Goal: Information Seeking & Learning: Check status

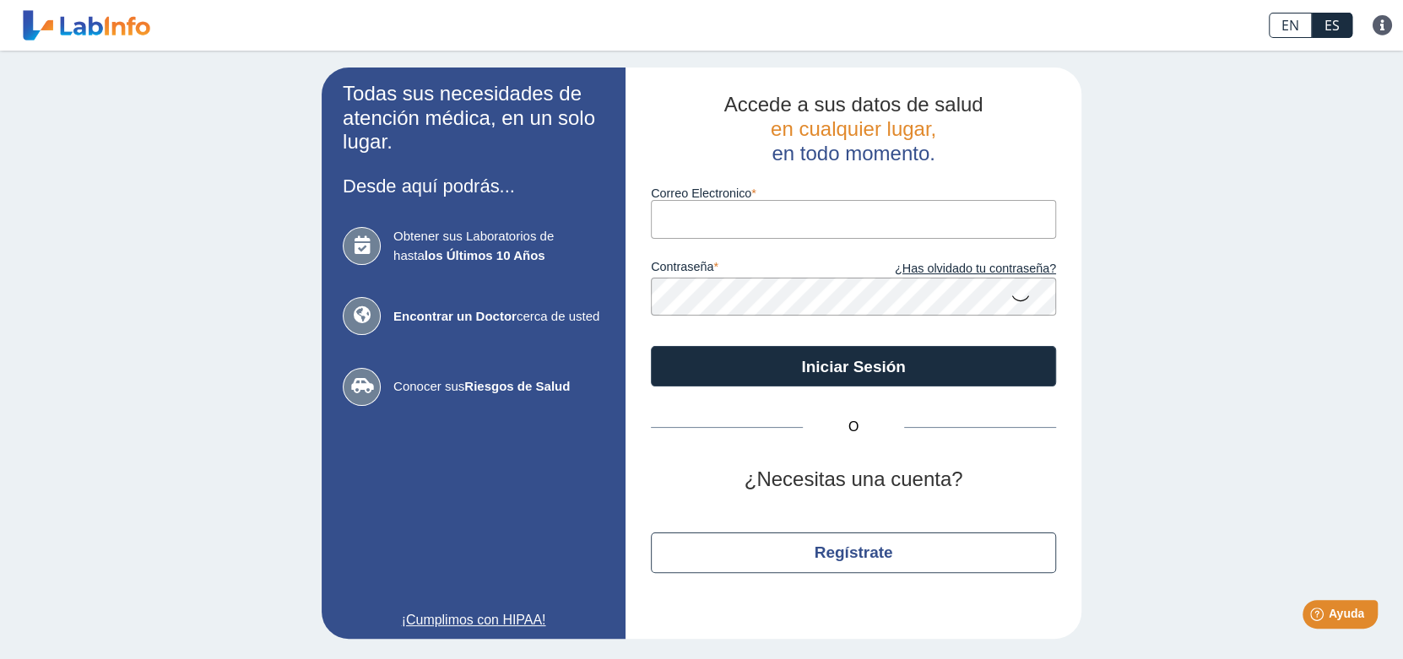
type input "[EMAIL_ADDRESS][DOMAIN_NAME]"
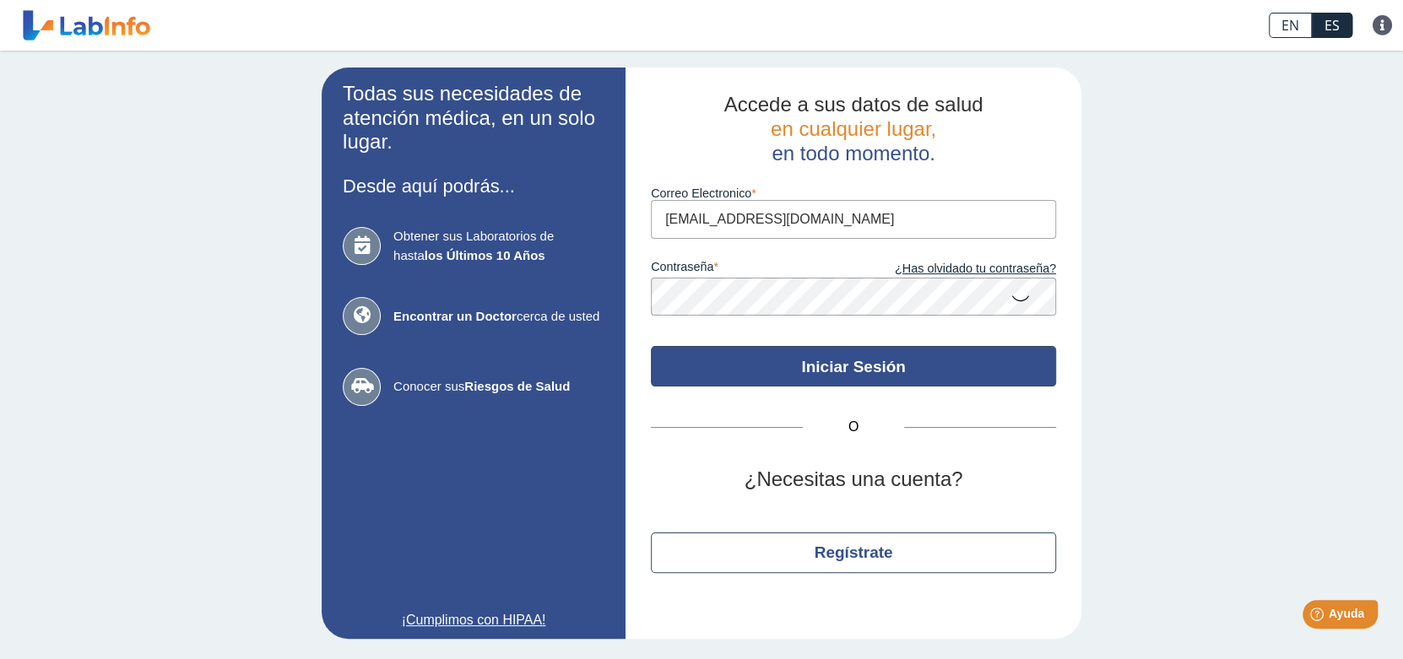
click at [841, 371] on button "Iniciar Sesión" at bounding box center [853, 366] width 405 height 41
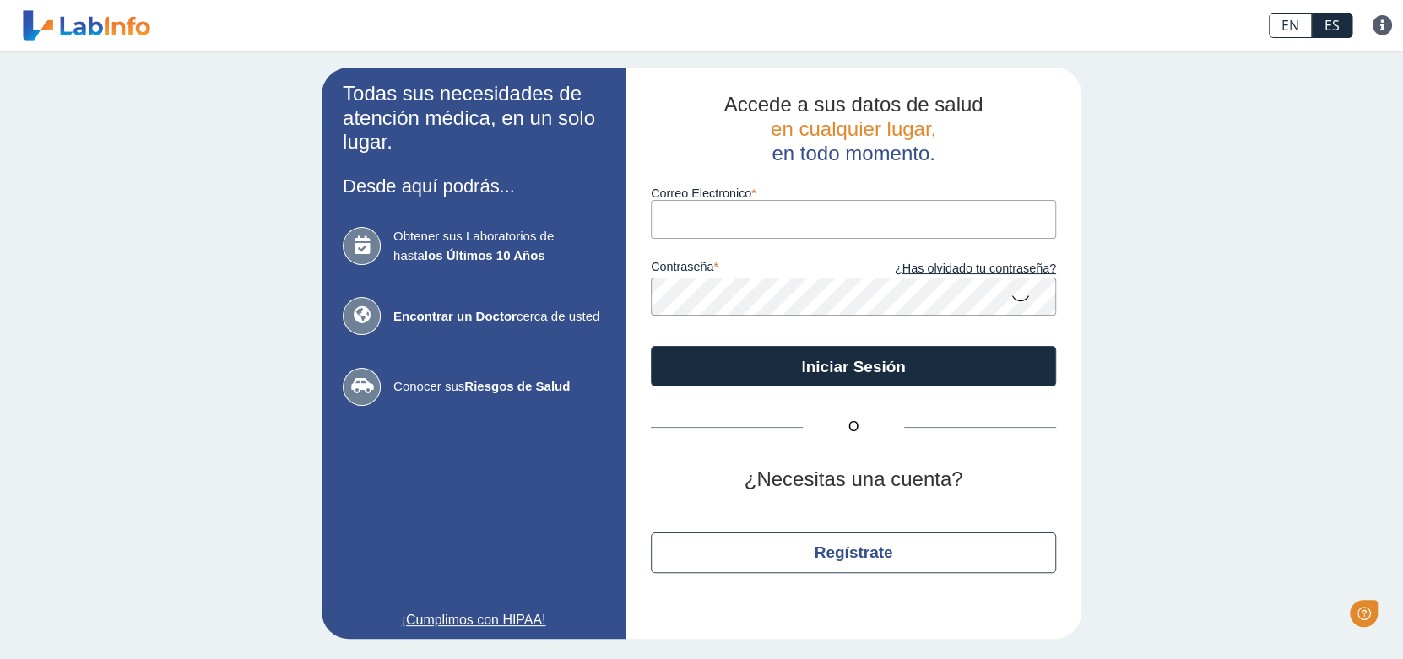
click at [730, 227] on input "Correo Electronico" at bounding box center [853, 219] width 405 height 38
type input "[EMAIL_ADDRESS][DOMAIN_NAME]"
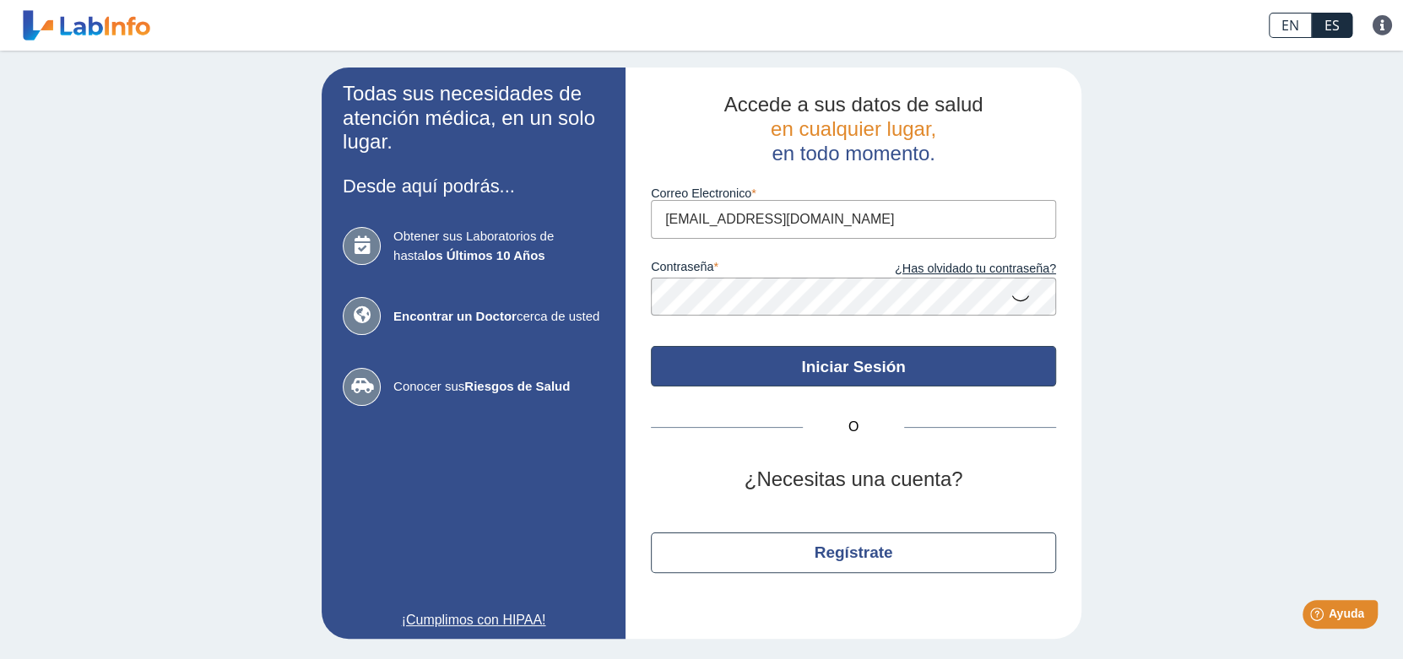
click at [914, 368] on button "Iniciar Sesión" at bounding box center [853, 366] width 405 height 41
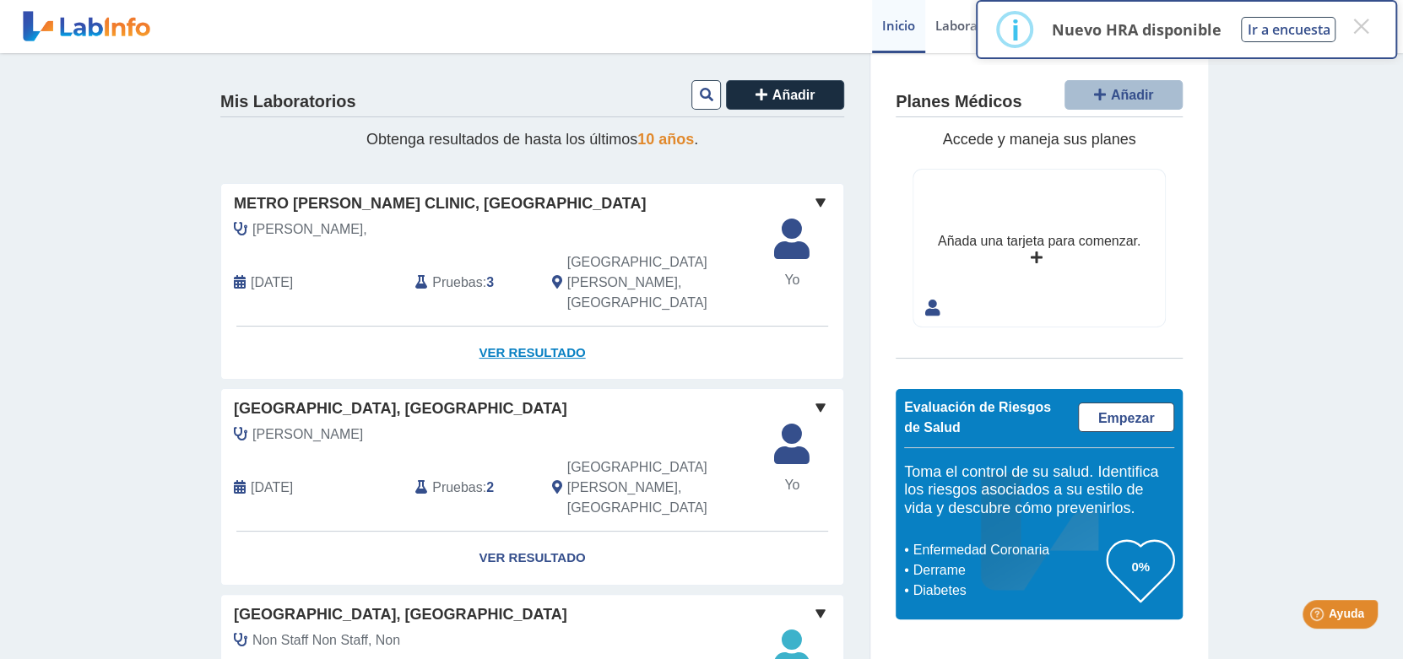
click at [511, 327] on link "Ver Resultado" at bounding box center [532, 353] width 622 height 53
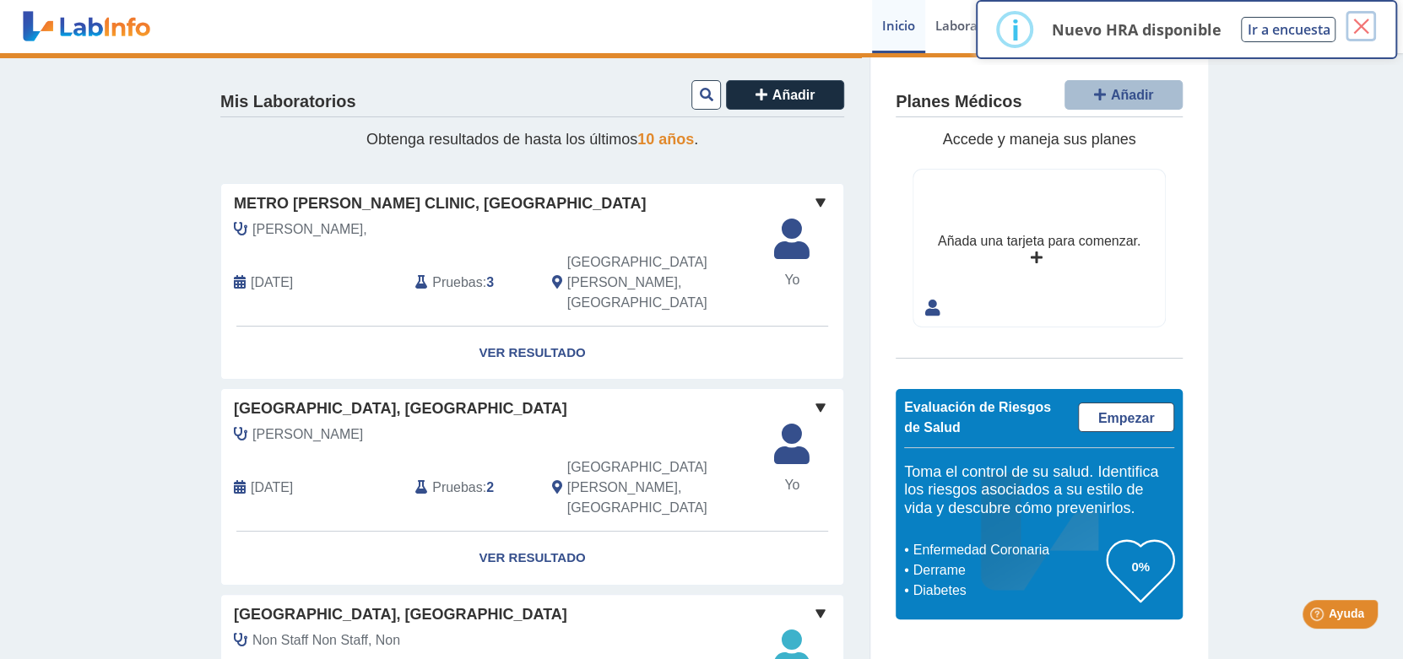
click at [1361, 21] on button "×" at bounding box center [1360, 26] width 30 height 30
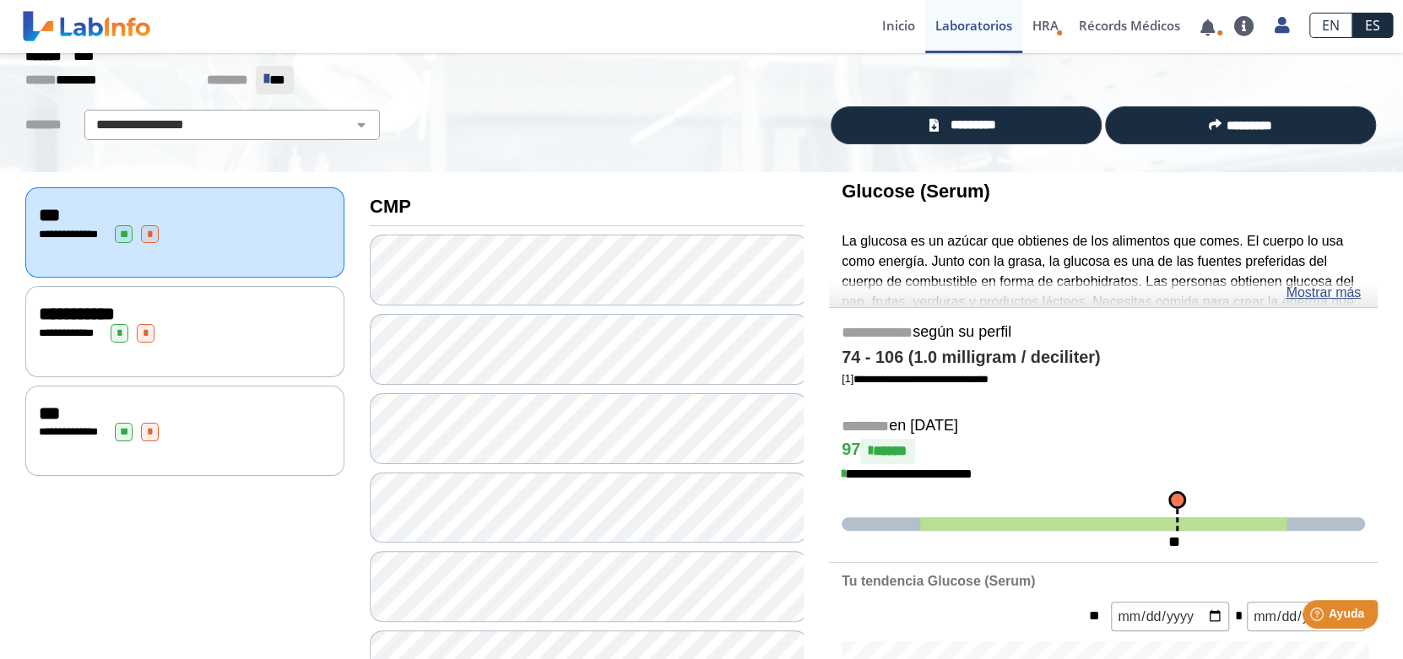
scroll to position [168, 0]
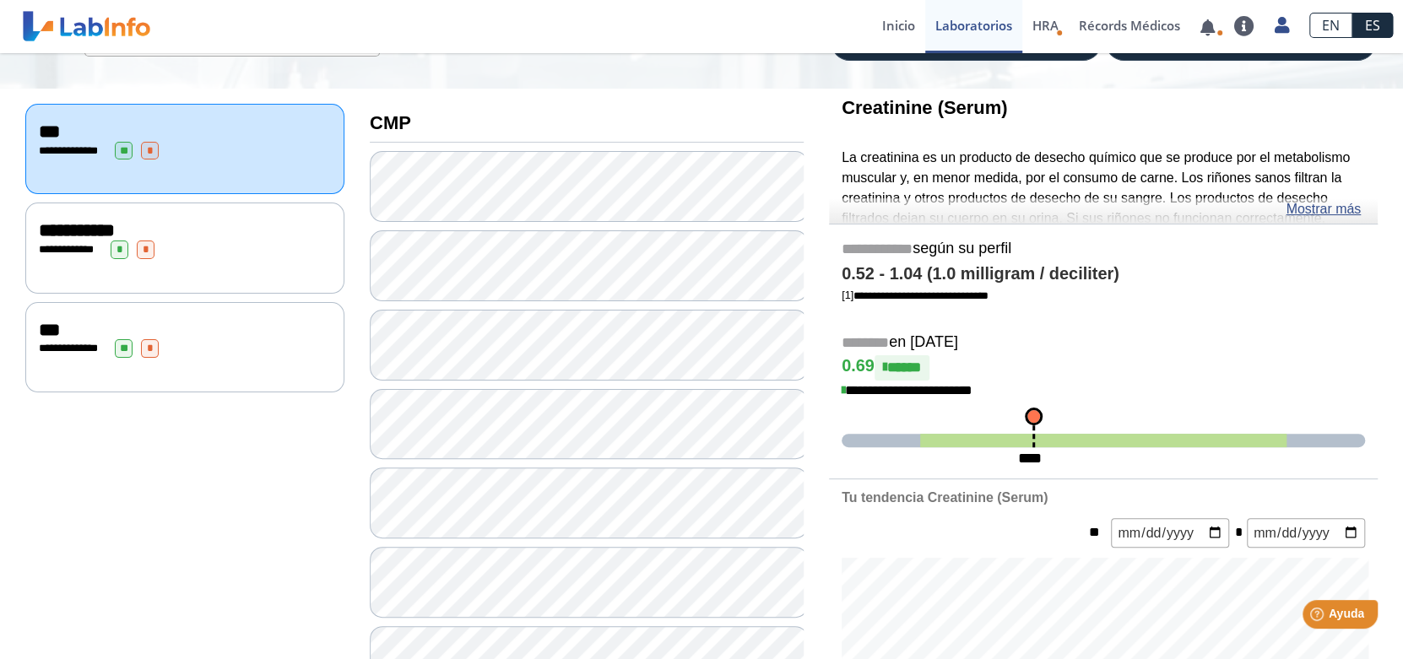
scroll to position [253, 0]
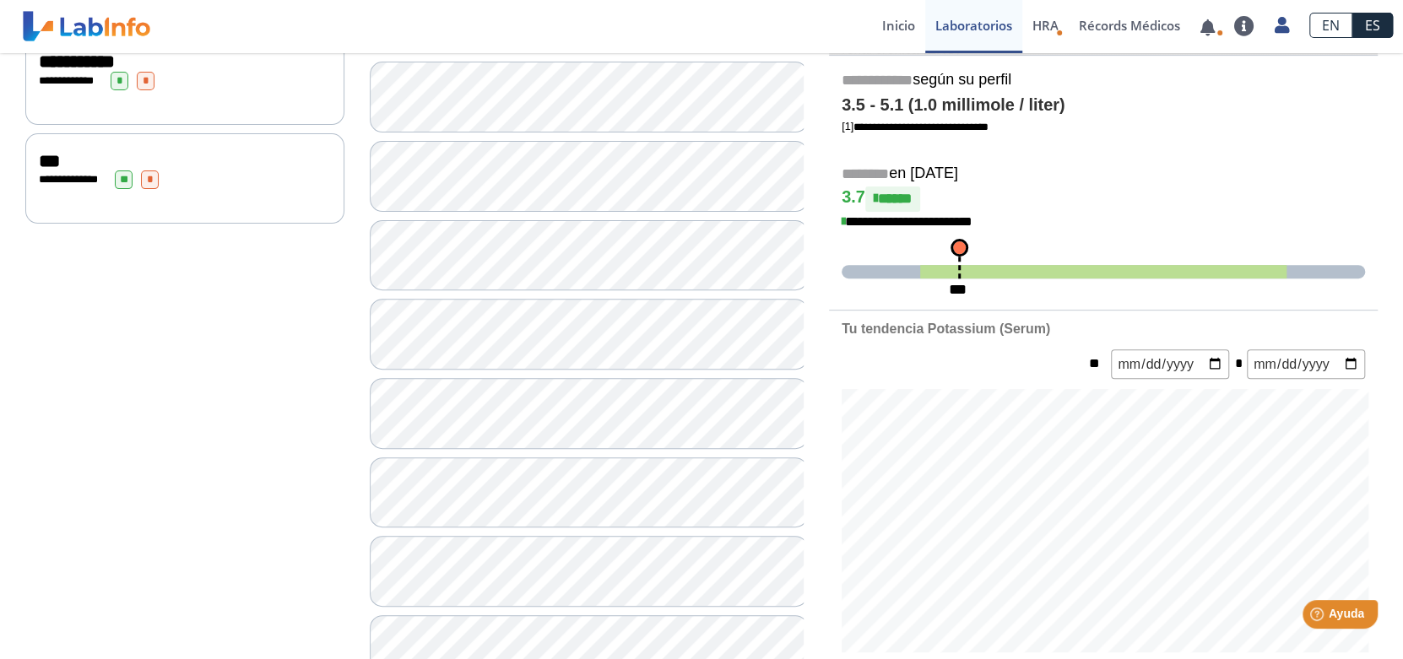
scroll to position [422, 0]
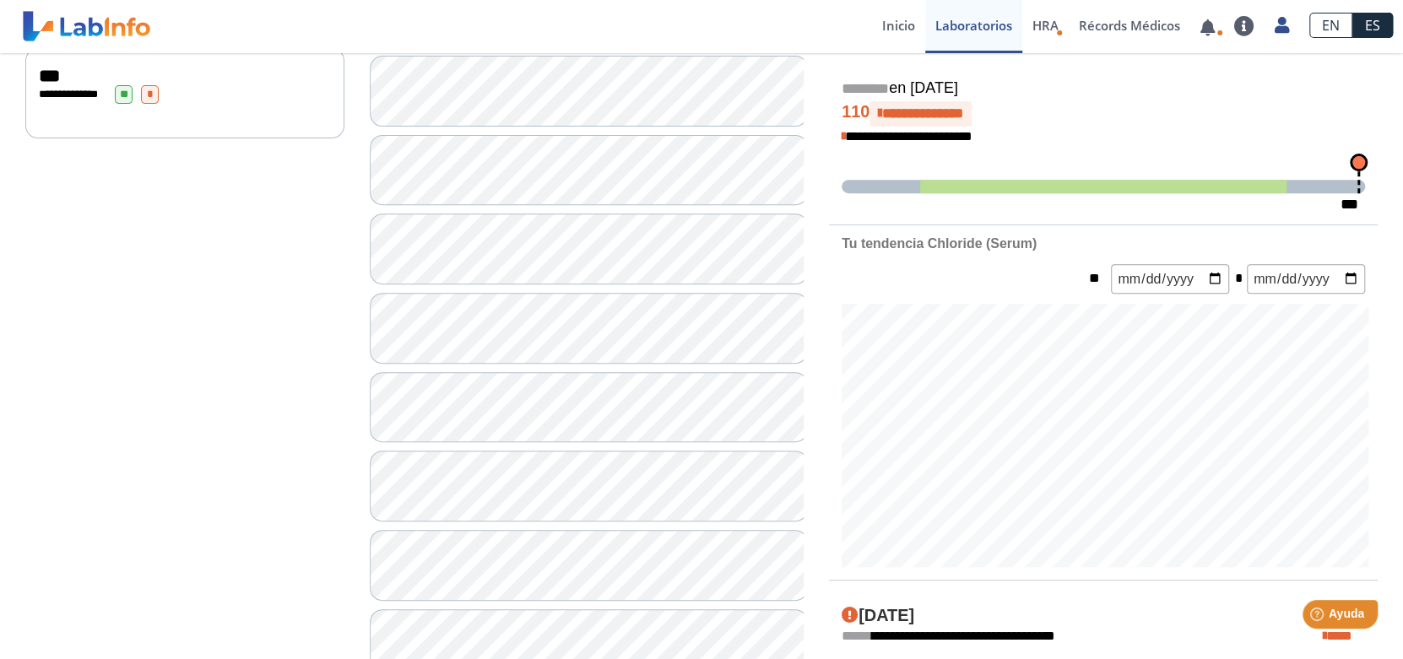
scroll to position [506, 0]
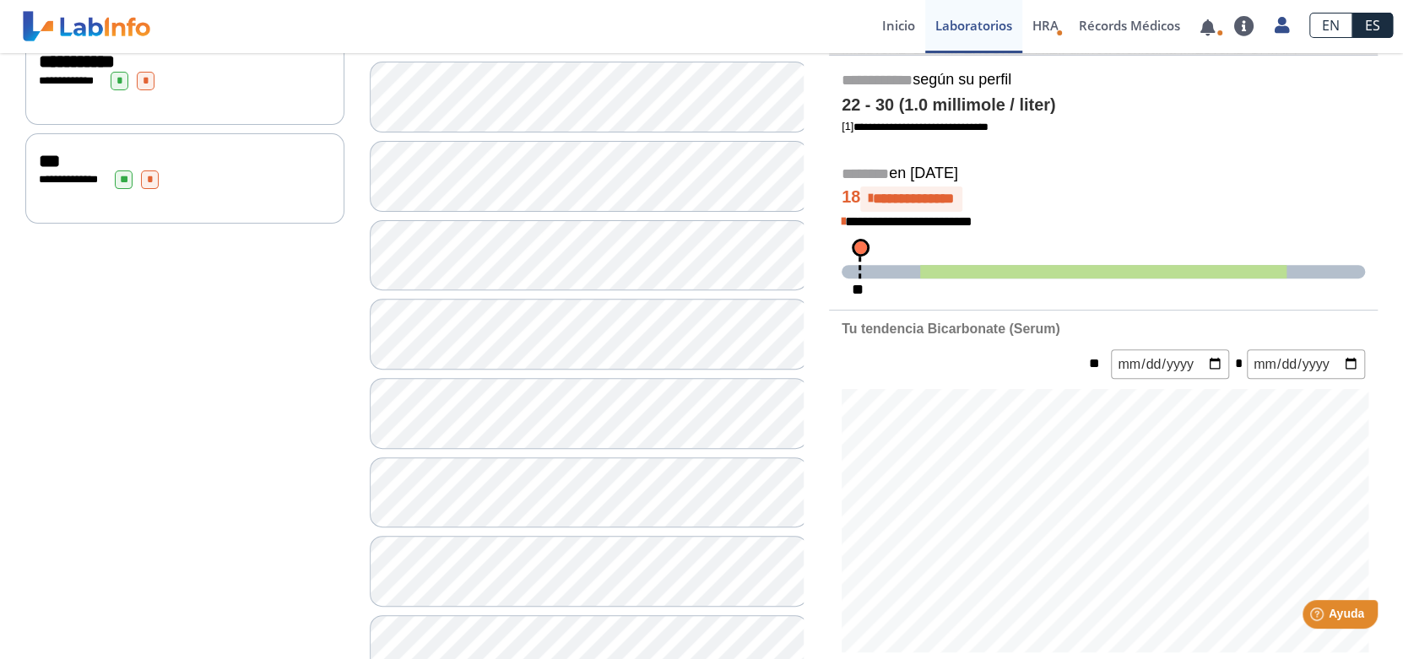
scroll to position [168, 0]
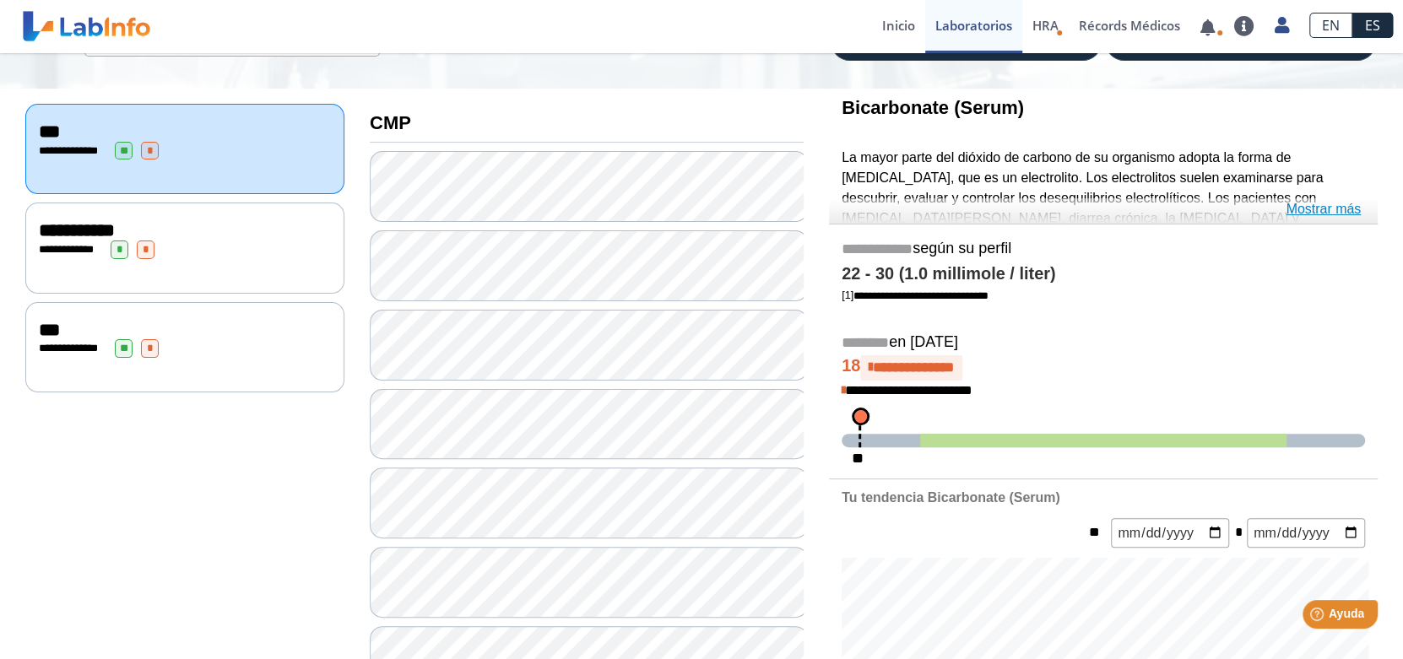
click at [1331, 206] on link "Mostrar más" at bounding box center [1322, 209] width 75 height 20
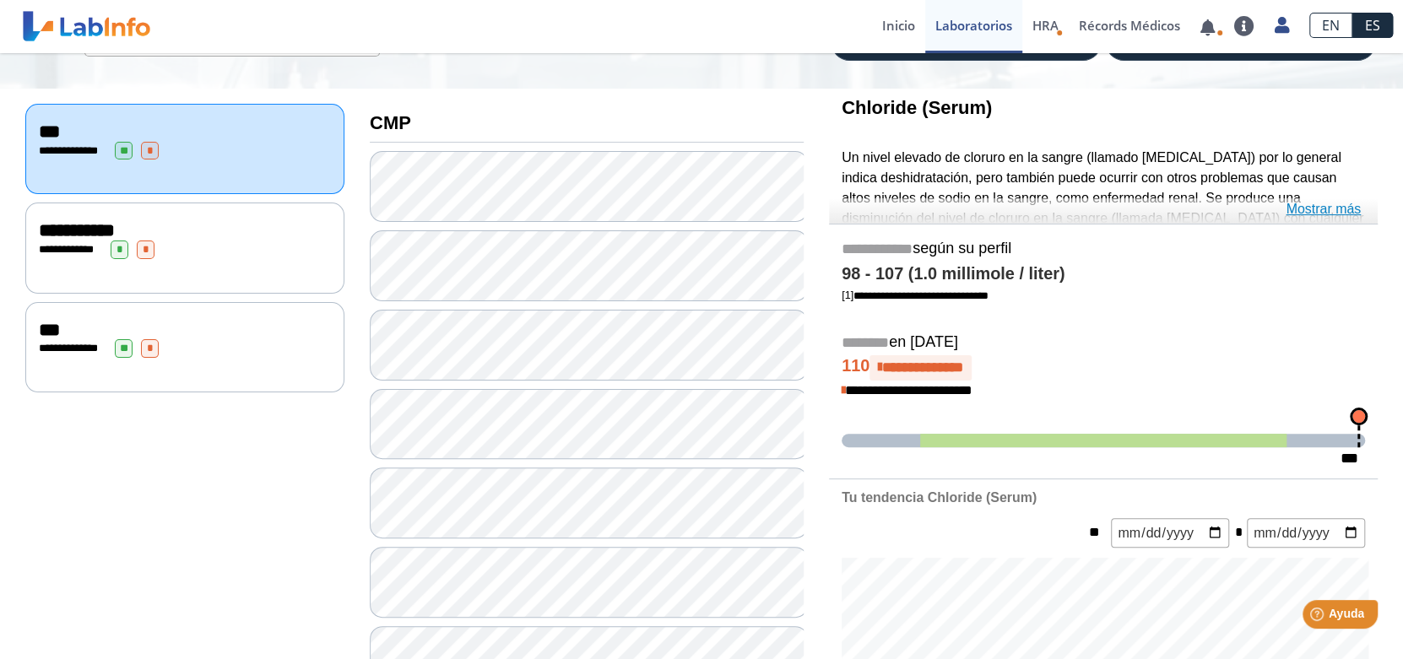
click at [1307, 207] on link "Mostrar más" at bounding box center [1322, 209] width 75 height 20
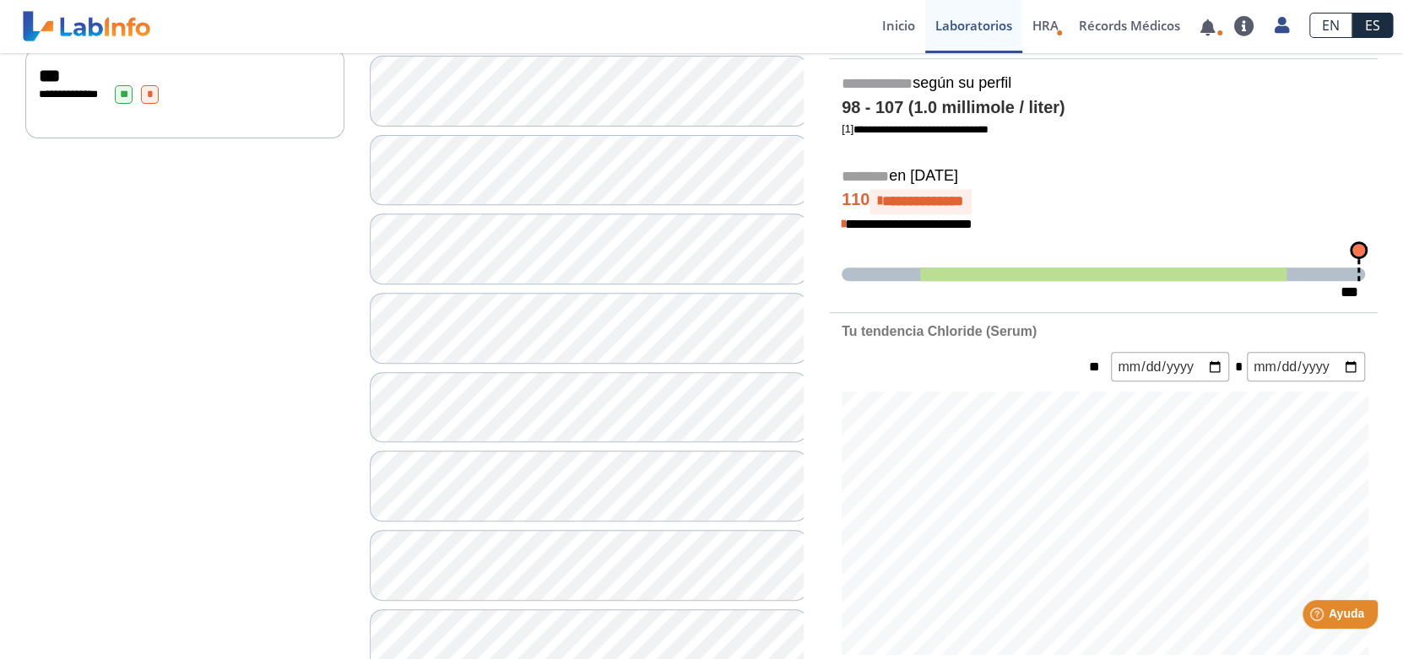
scroll to position [506, 0]
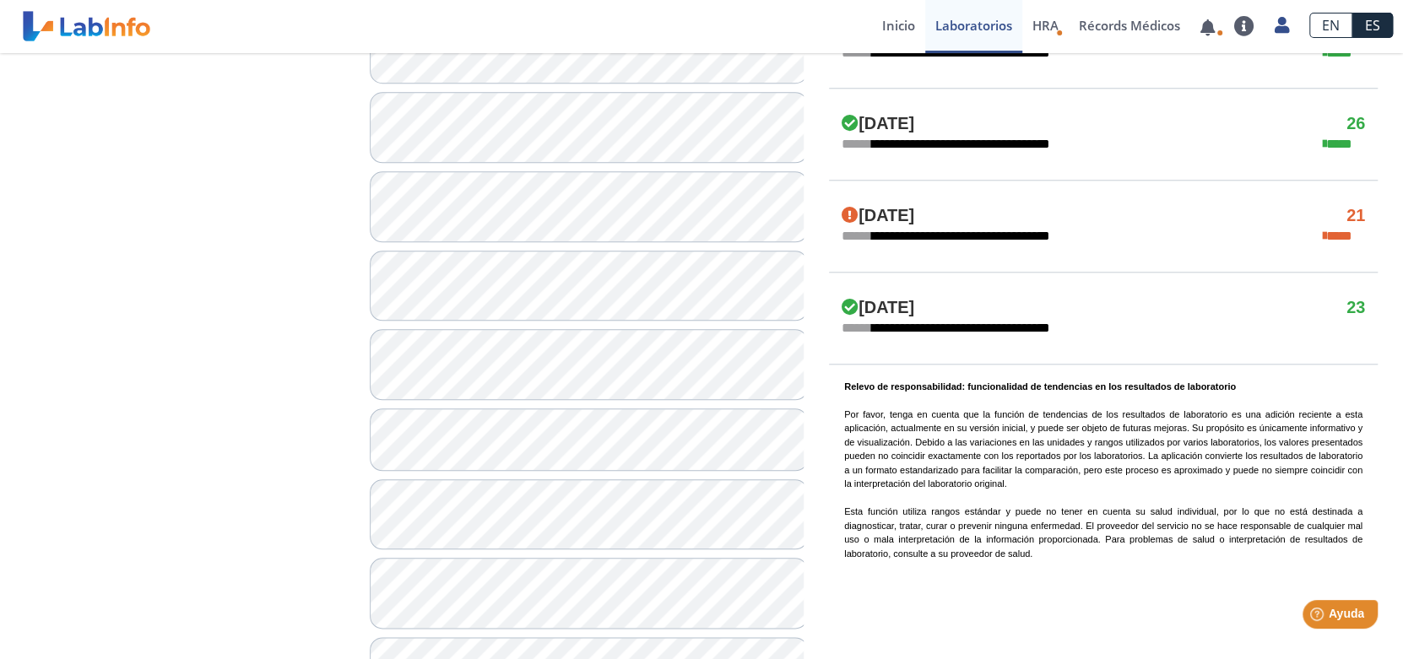
scroll to position [1180, 0]
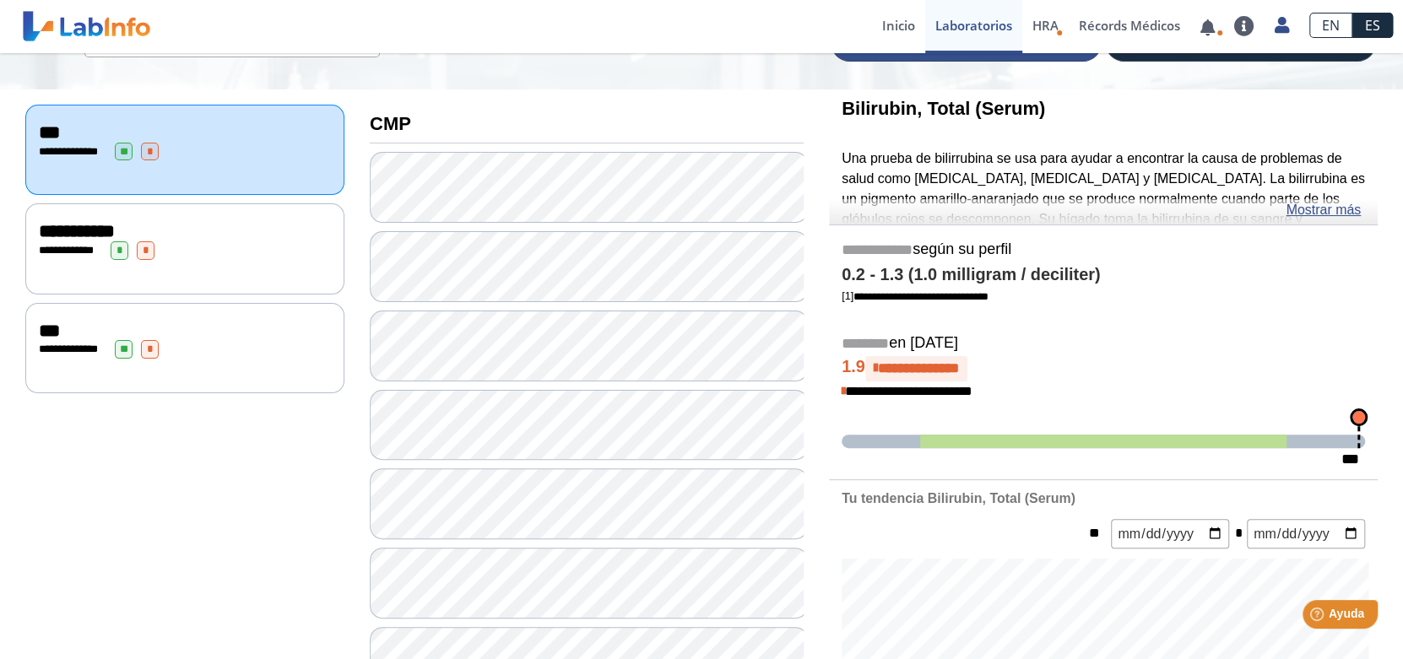
scroll to position [82, 0]
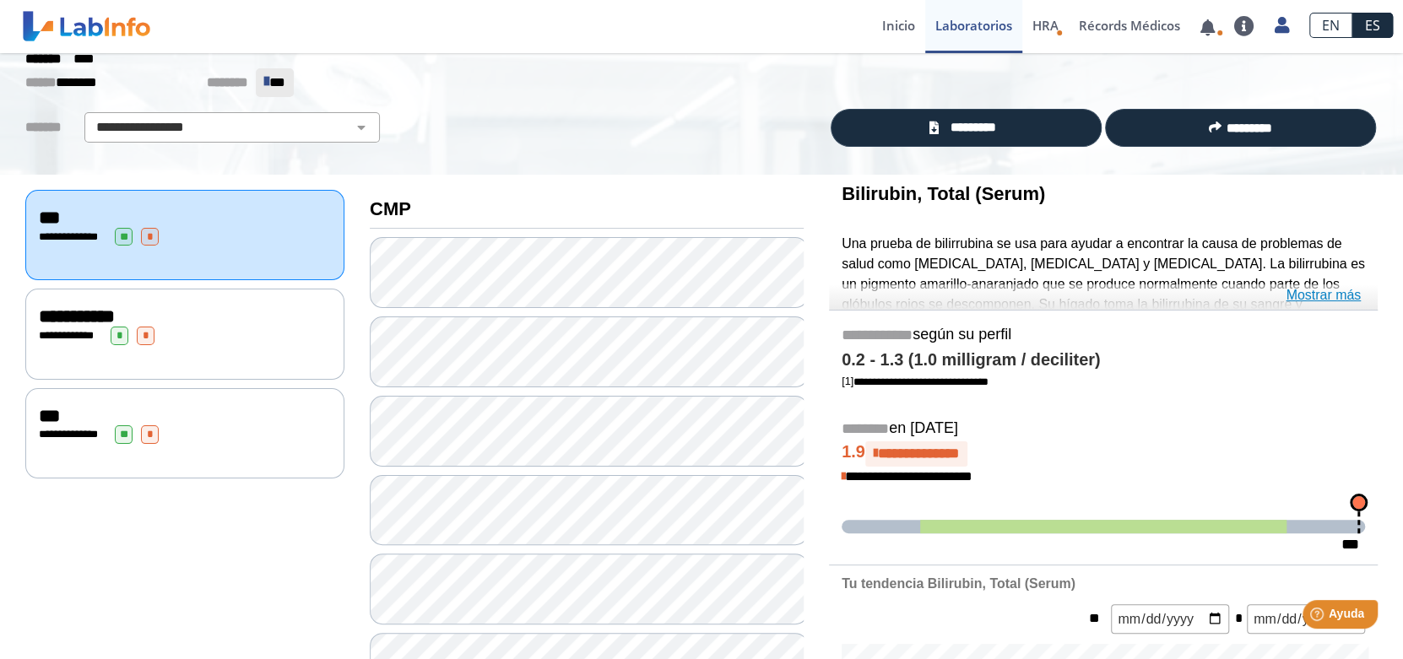
click at [1314, 291] on link "Mostrar más" at bounding box center [1322, 295] width 75 height 20
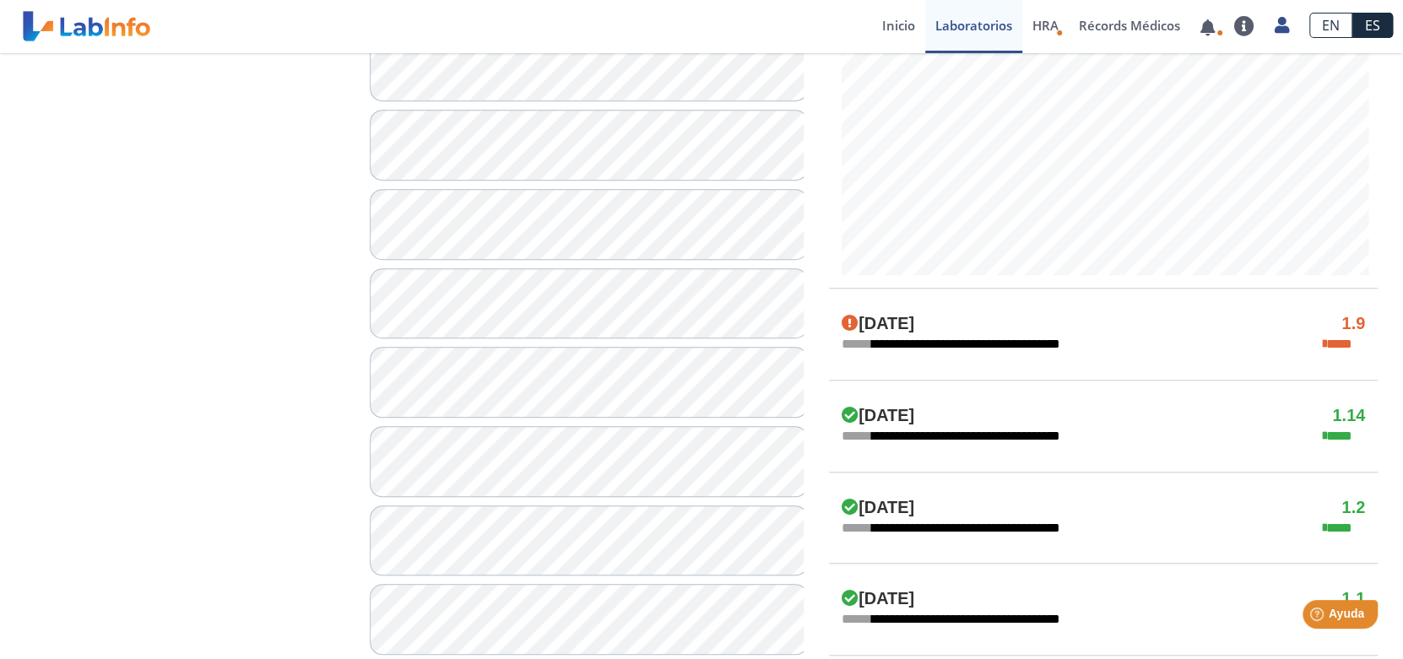
scroll to position [926, 0]
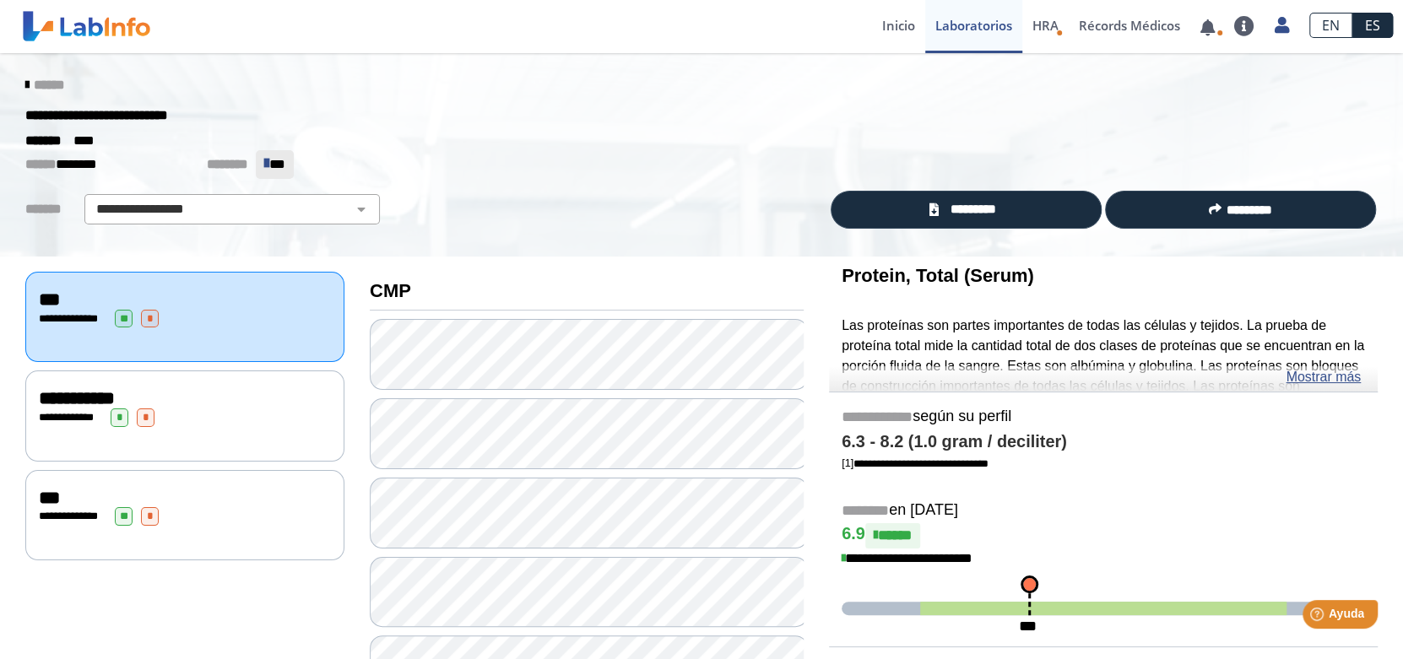
click at [253, 408] on div "**********" at bounding box center [185, 417] width 292 height 19
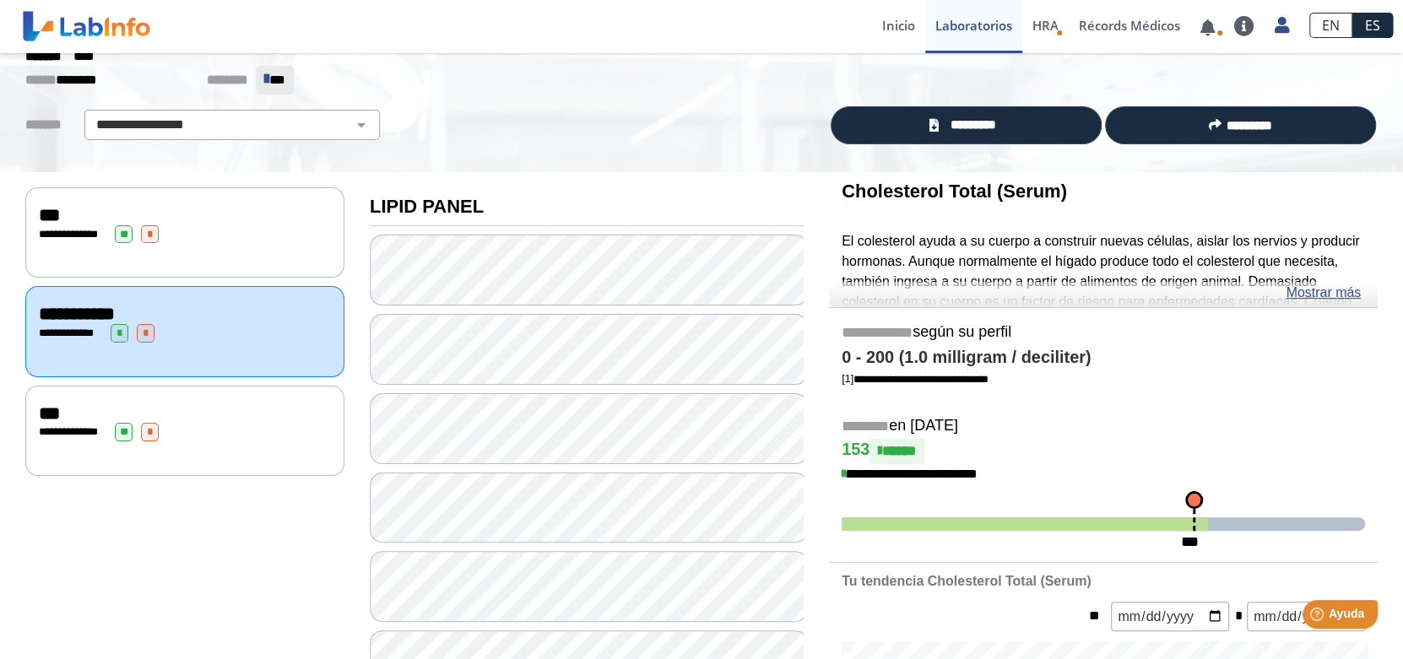
scroll to position [168, 0]
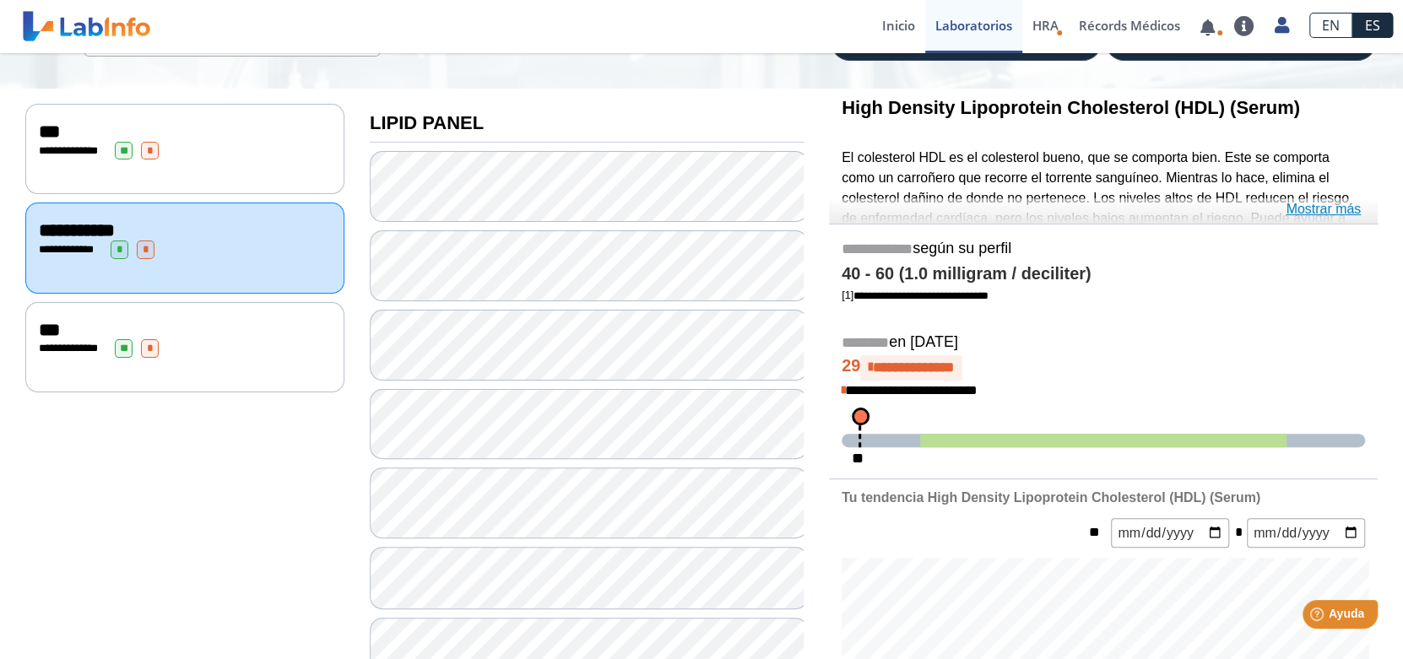
click at [1319, 211] on link "Mostrar más" at bounding box center [1322, 209] width 75 height 20
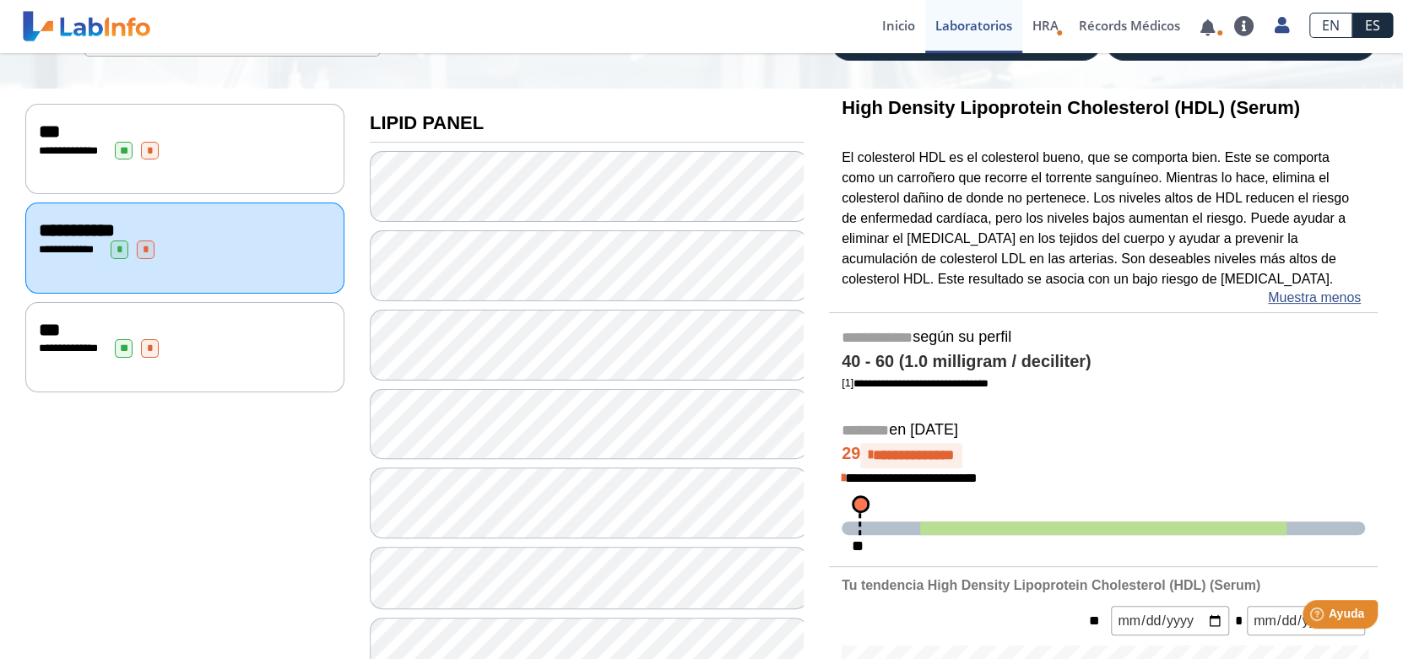
scroll to position [253, 0]
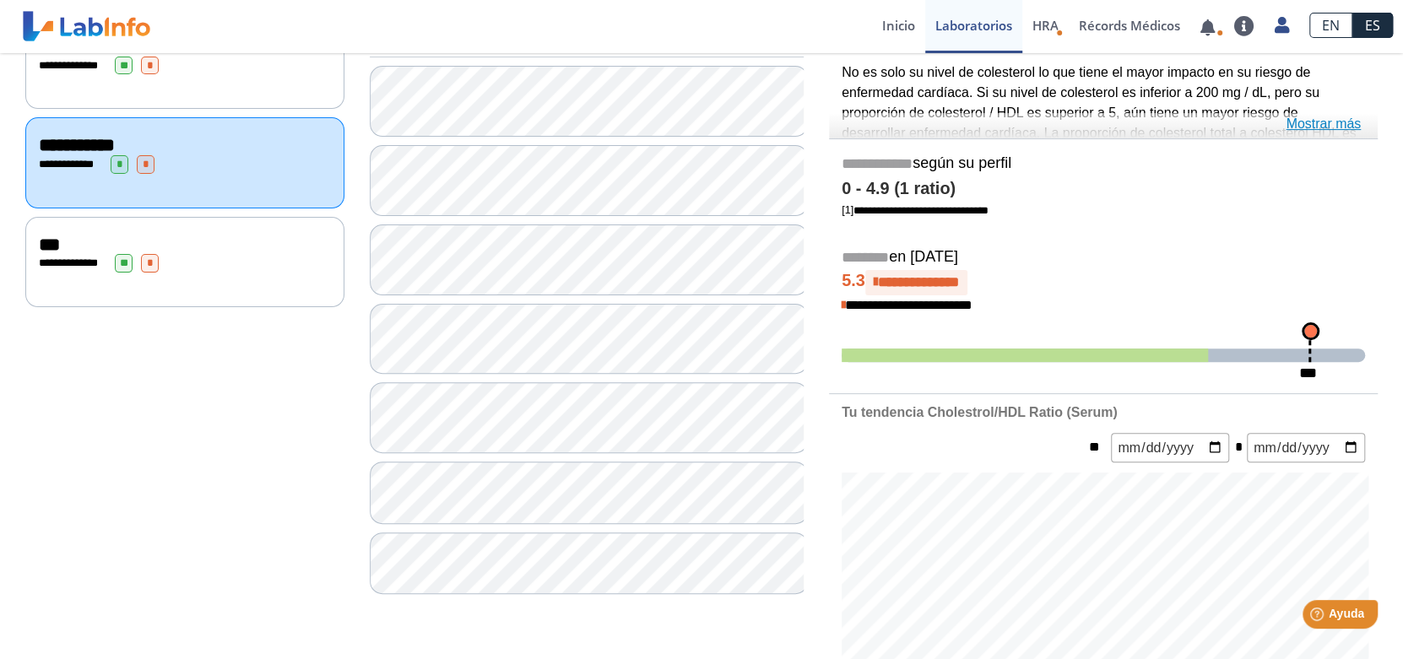
click at [1304, 125] on link "Mostrar más" at bounding box center [1322, 124] width 75 height 20
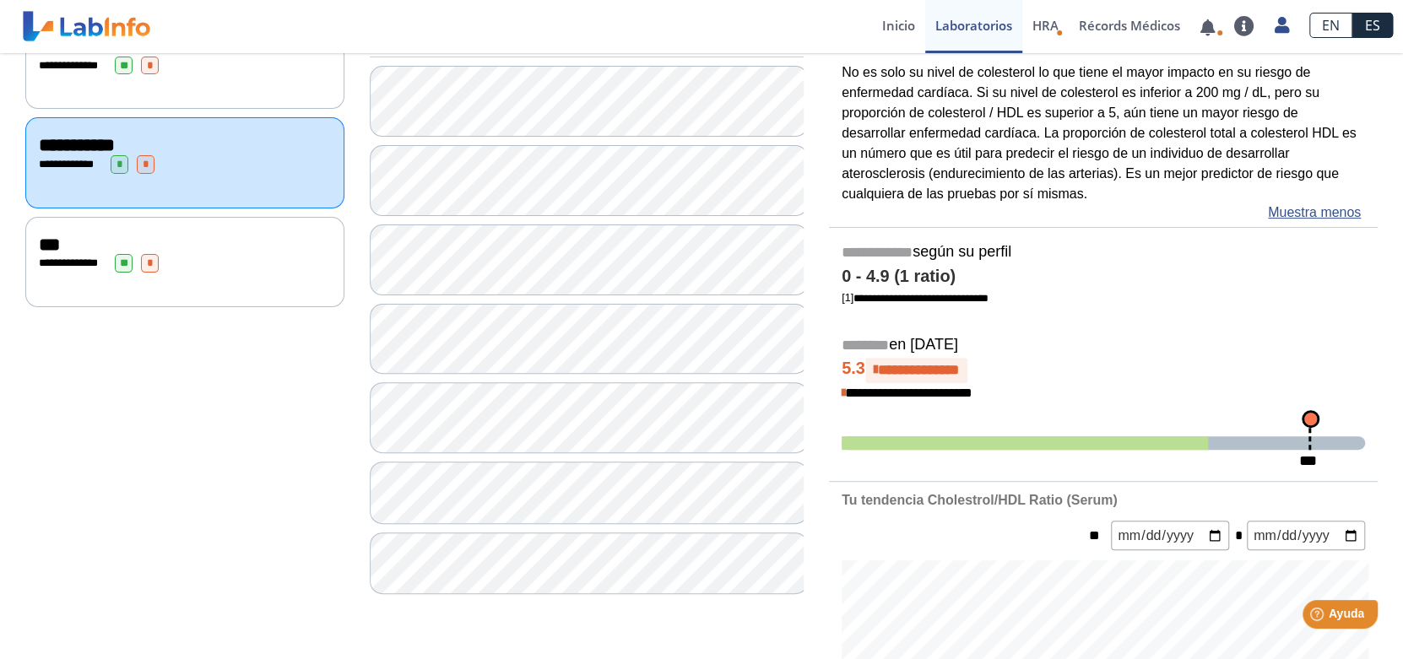
scroll to position [168, 0]
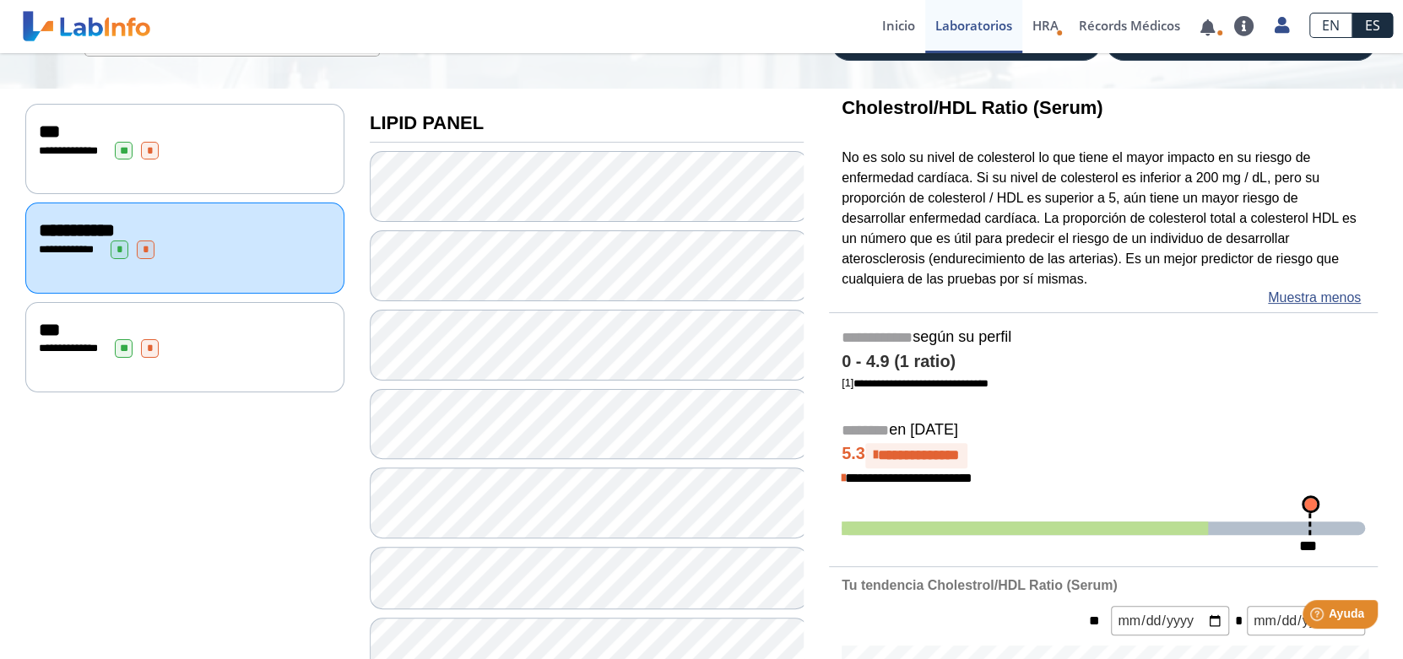
click at [241, 347] on div "**********" at bounding box center [185, 348] width 292 height 19
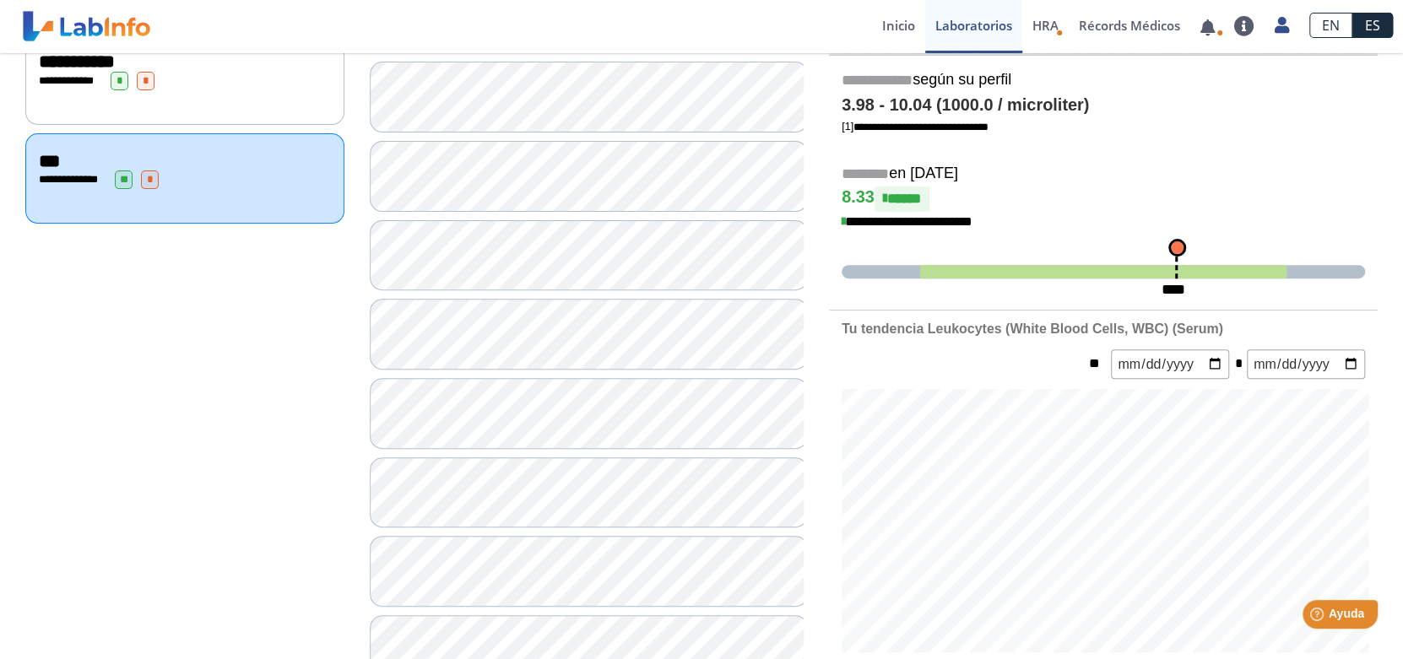
scroll to position [590, 0]
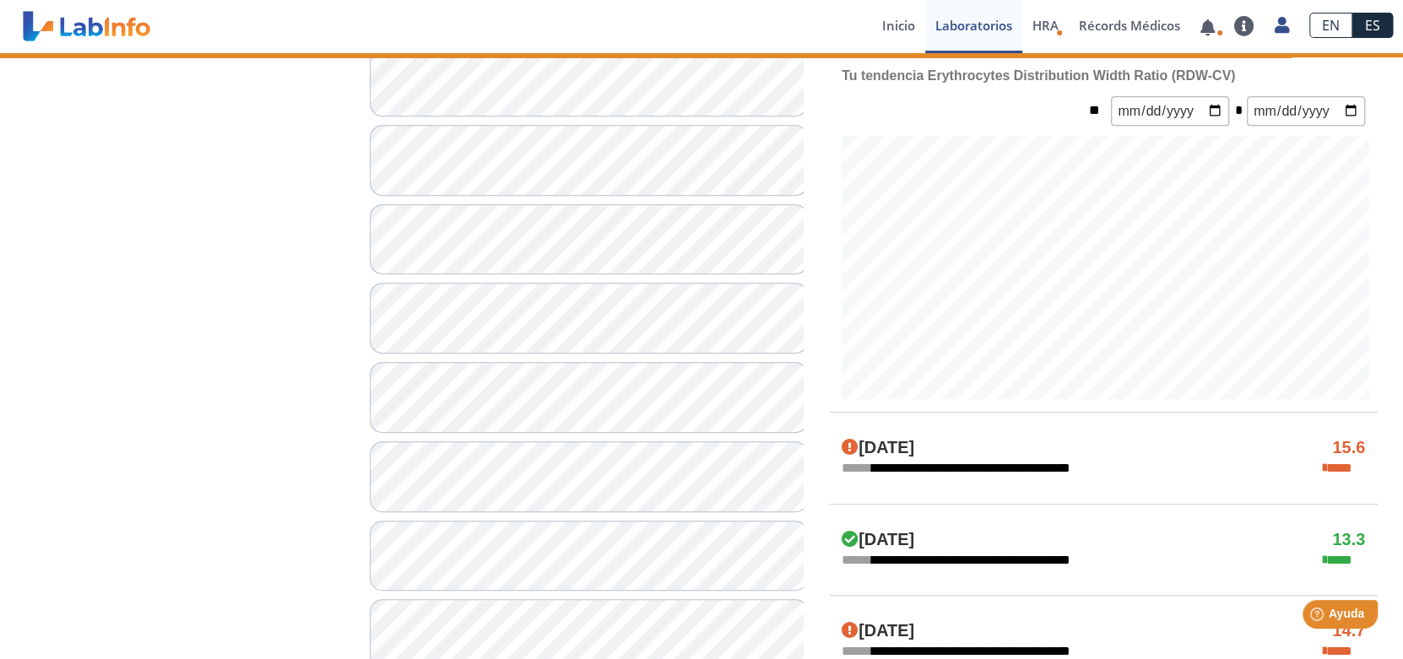
scroll to position [253, 0]
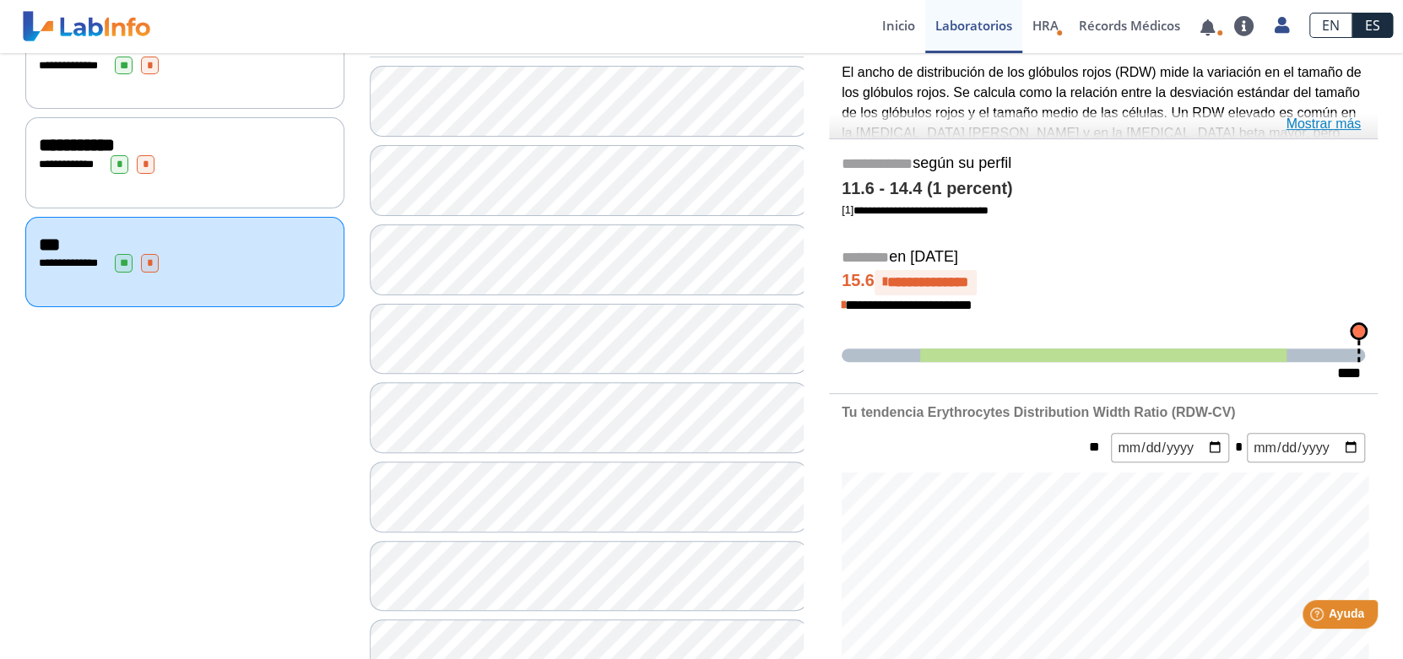
click at [1312, 123] on link "Mostrar más" at bounding box center [1322, 124] width 75 height 20
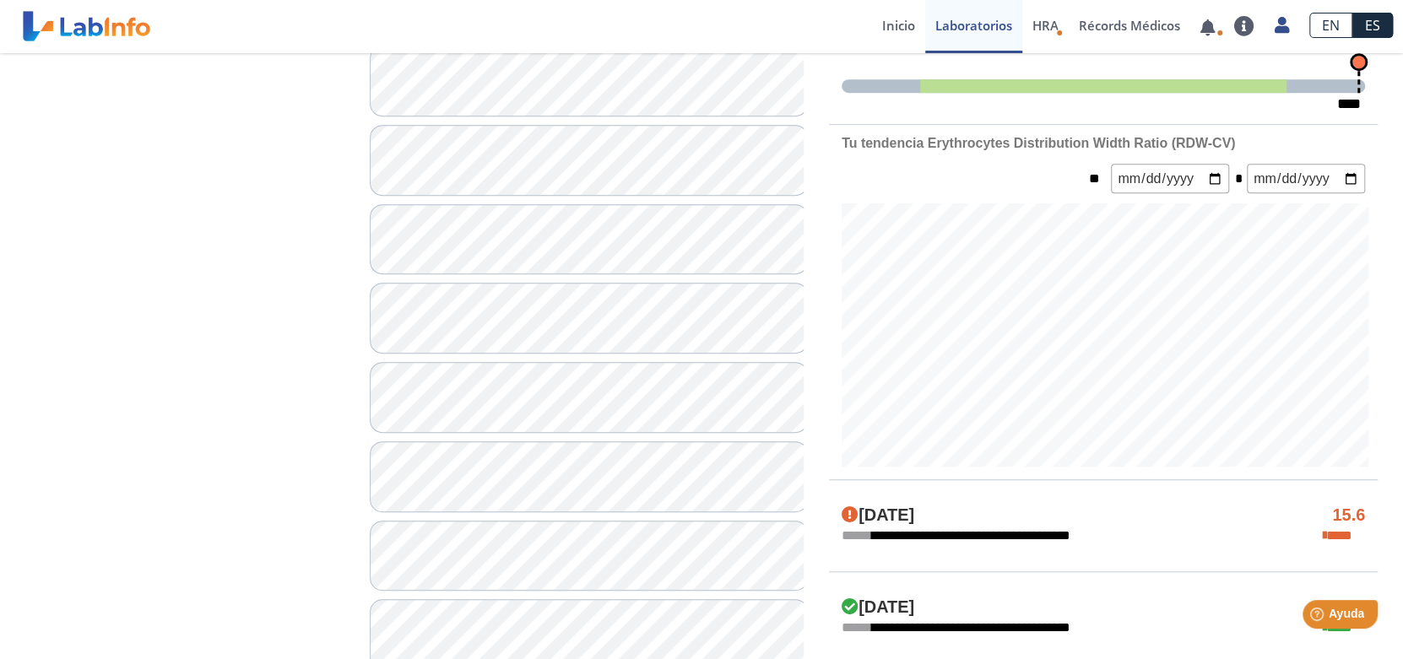
scroll to position [675, 0]
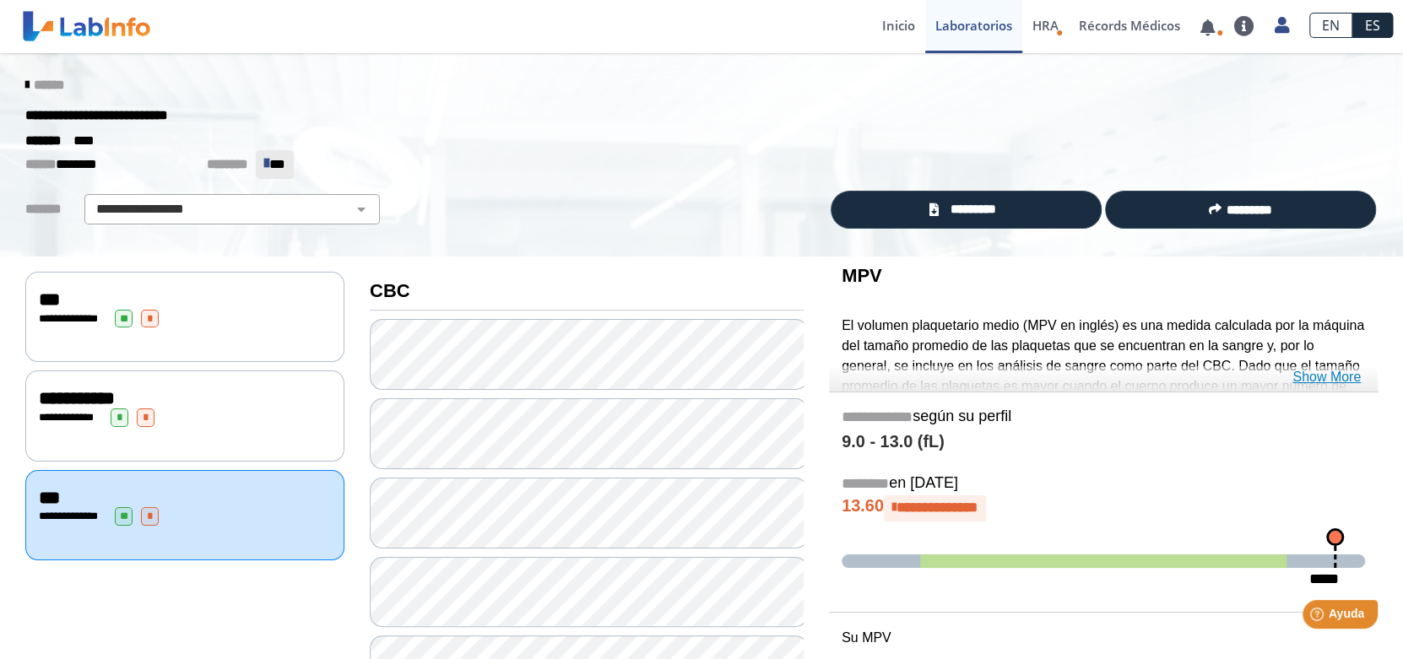
click at [1325, 376] on link "Show More" at bounding box center [1326, 377] width 68 height 20
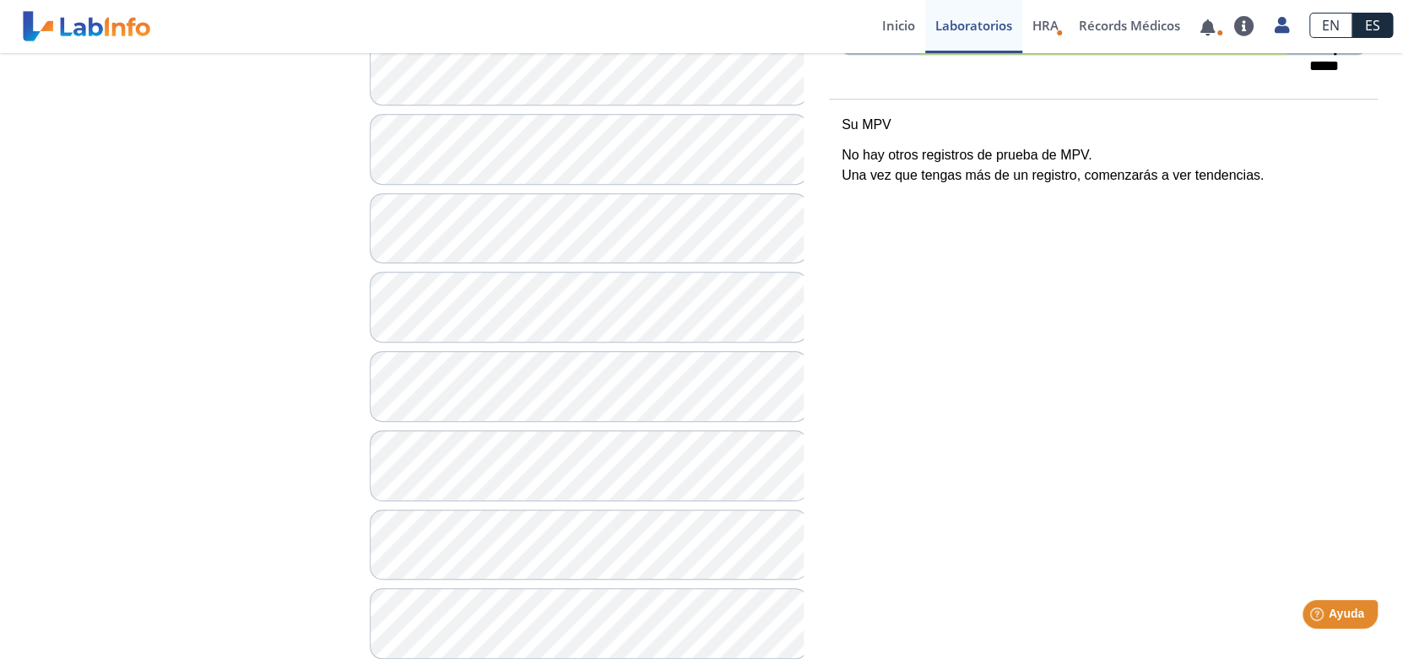
scroll to position [432, 0]
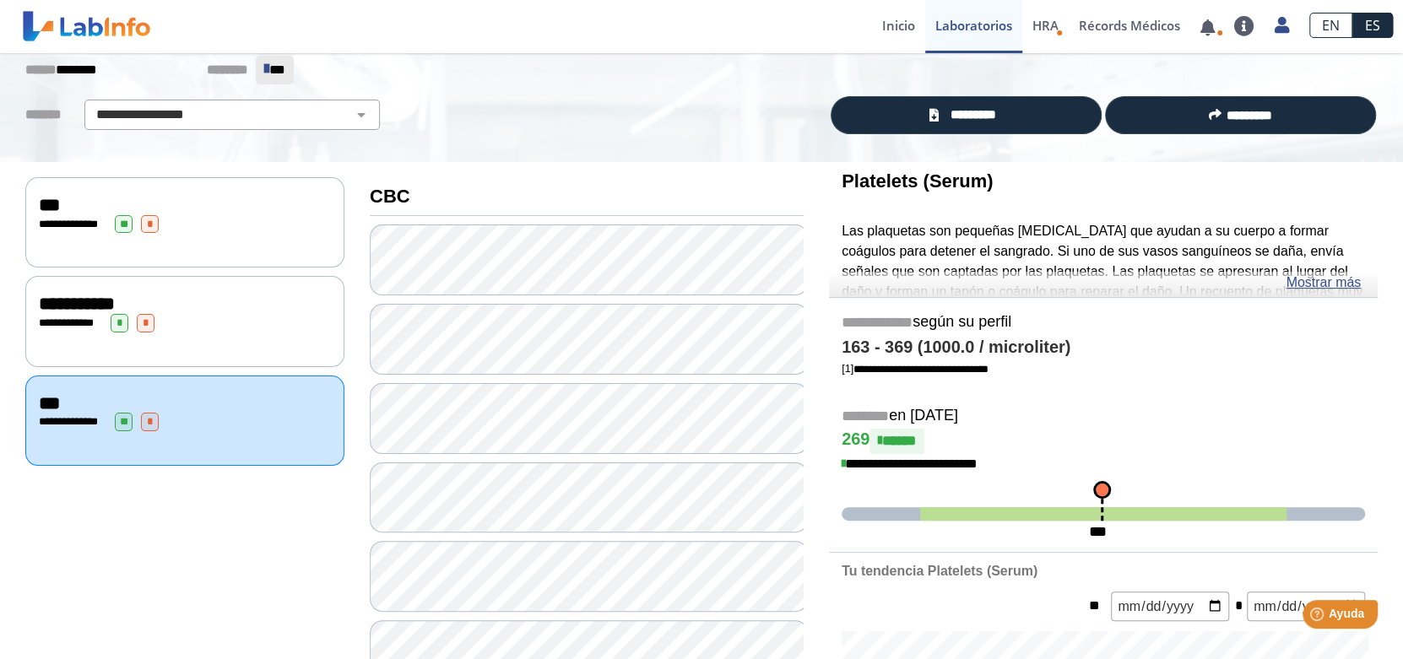
scroll to position [10, 0]
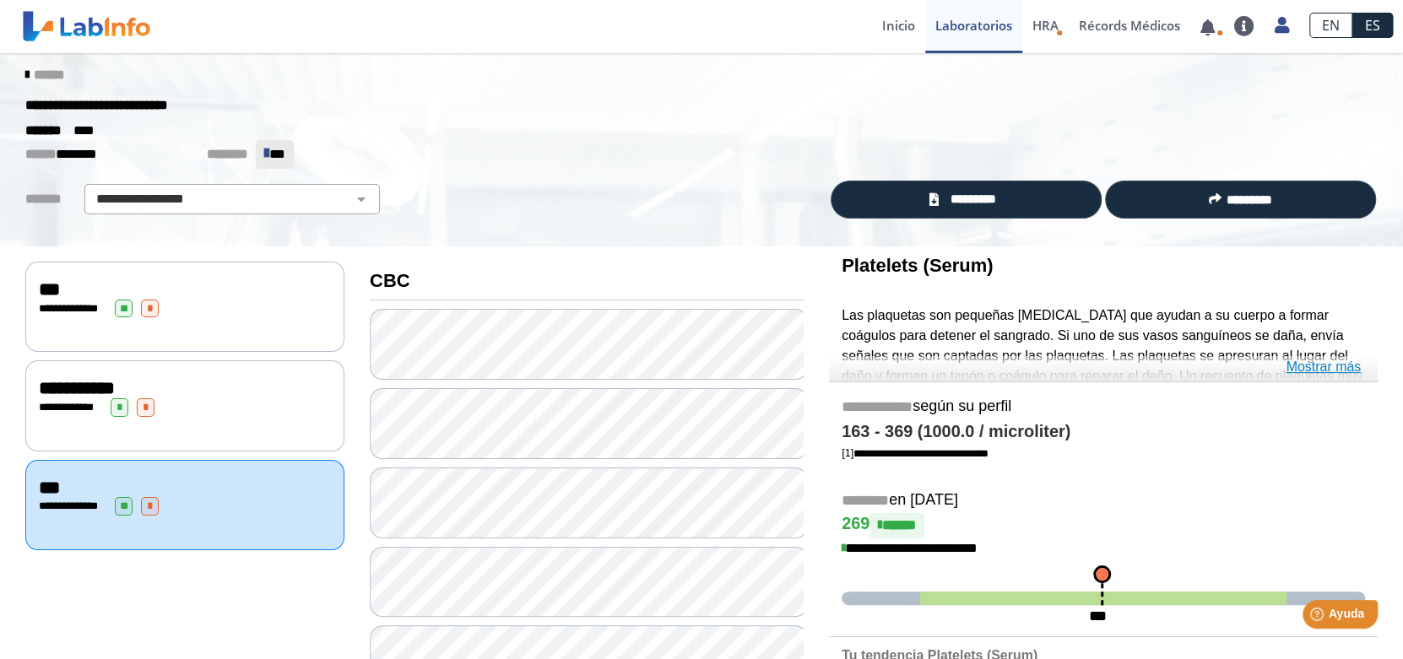
click at [1314, 361] on link "Mostrar más" at bounding box center [1322, 367] width 75 height 20
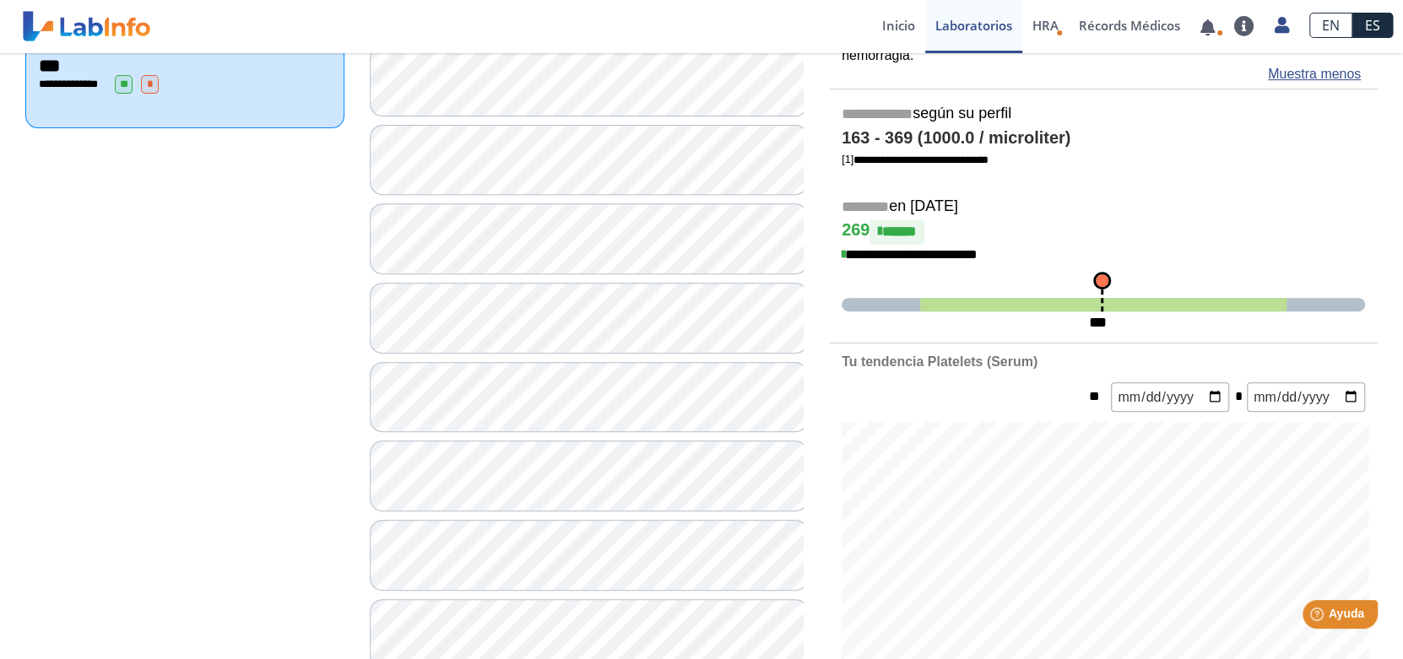
scroll to position [601, 0]
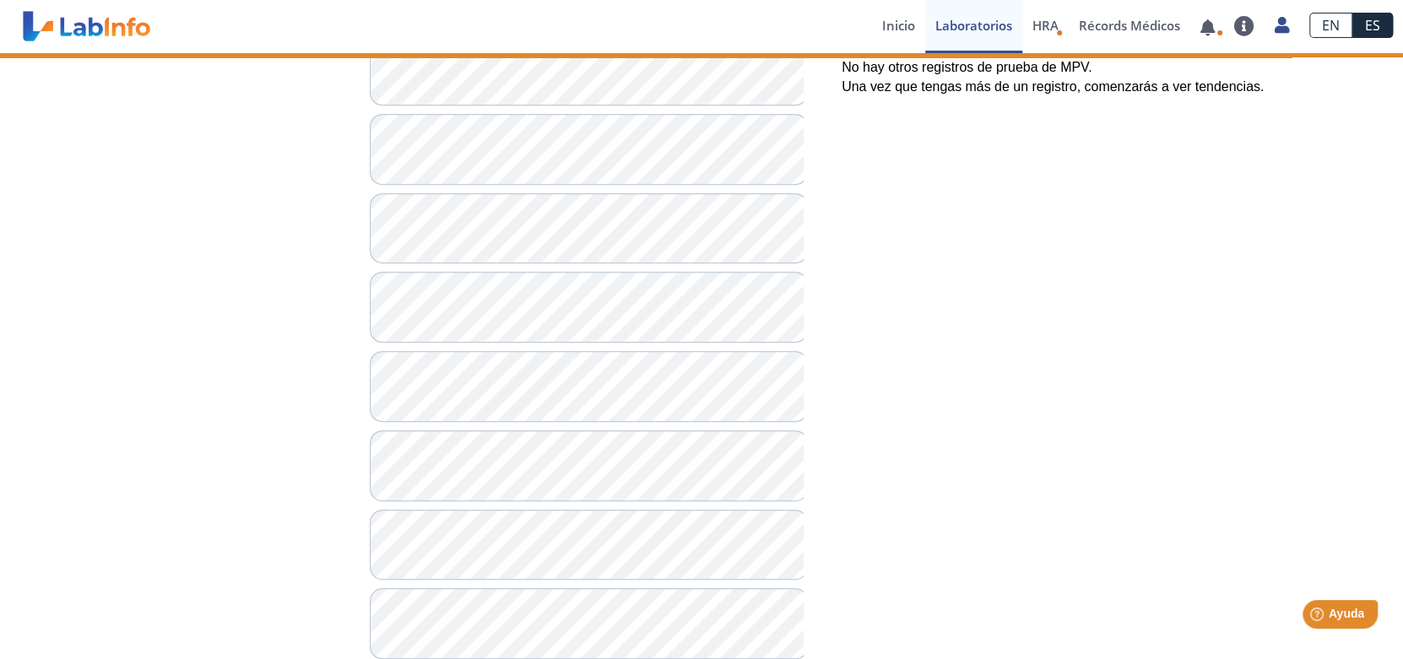
scroll to position [179, 0]
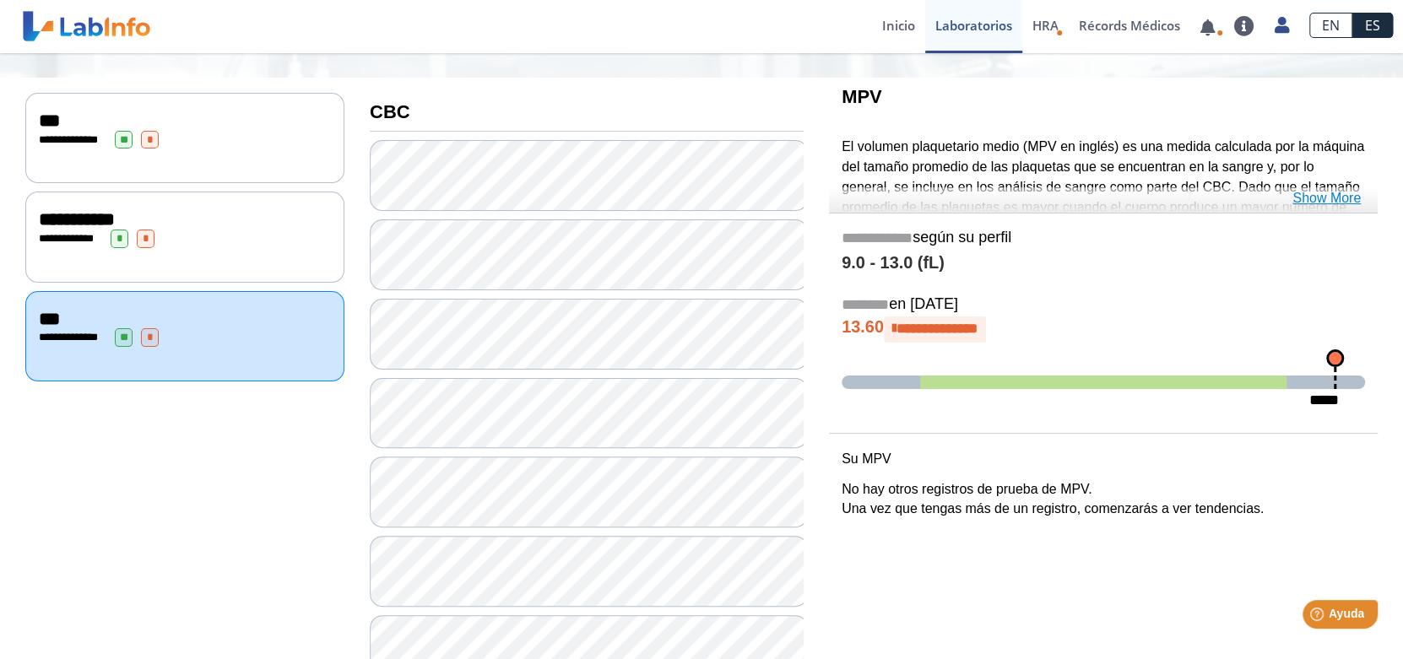
click at [1325, 198] on link "Show More" at bounding box center [1326, 198] width 68 height 20
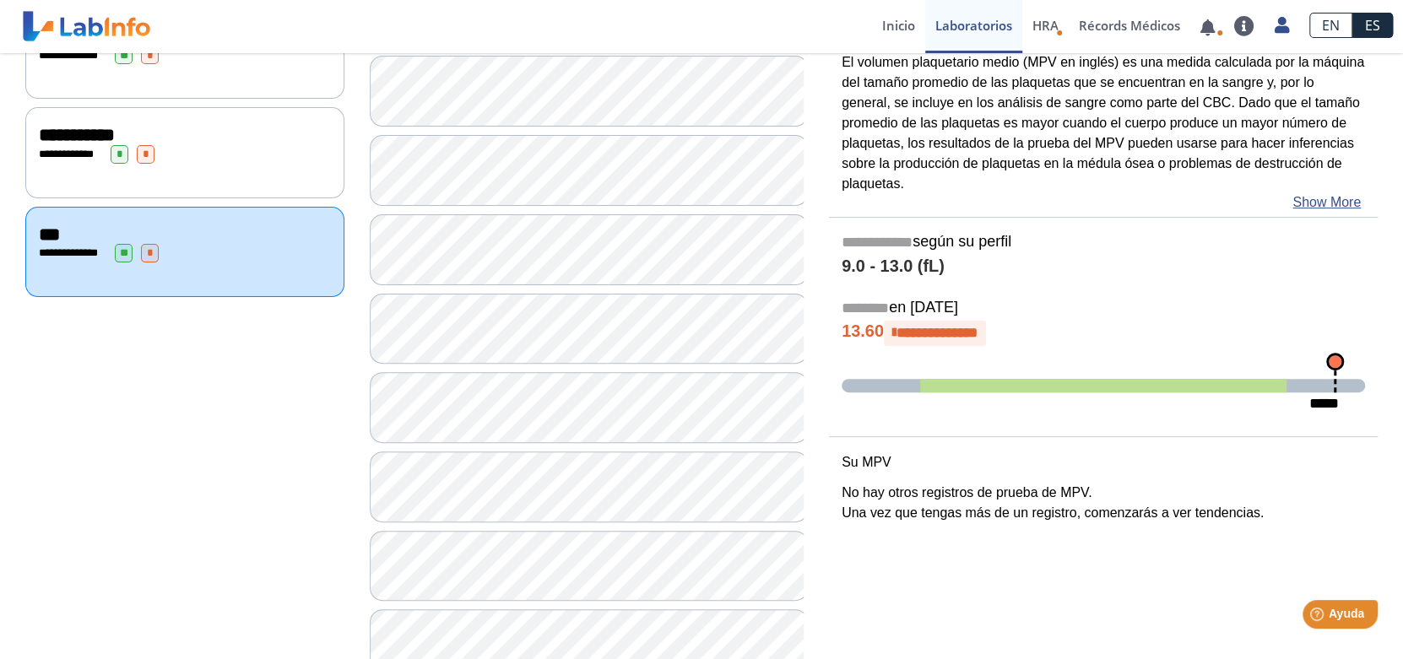
scroll to position [0, 0]
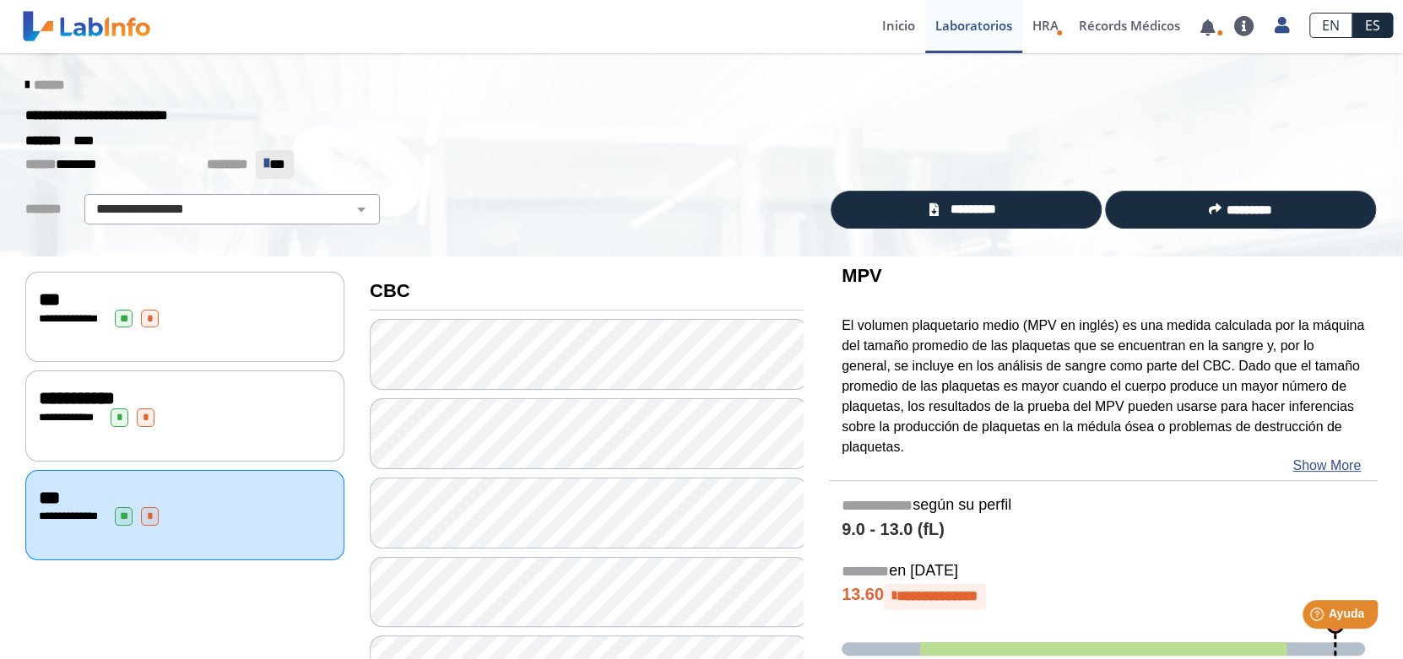
click at [245, 413] on div "**********" at bounding box center [185, 417] width 292 height 19
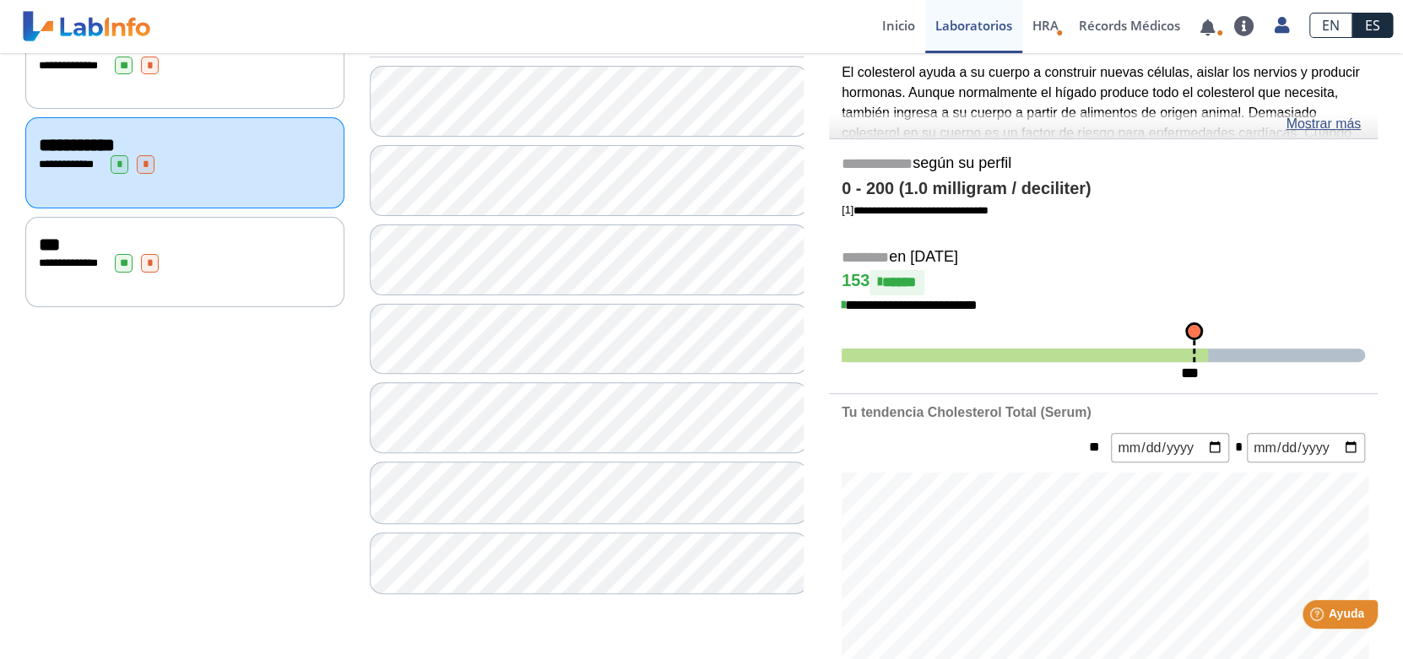
scroll to position [337, 0]
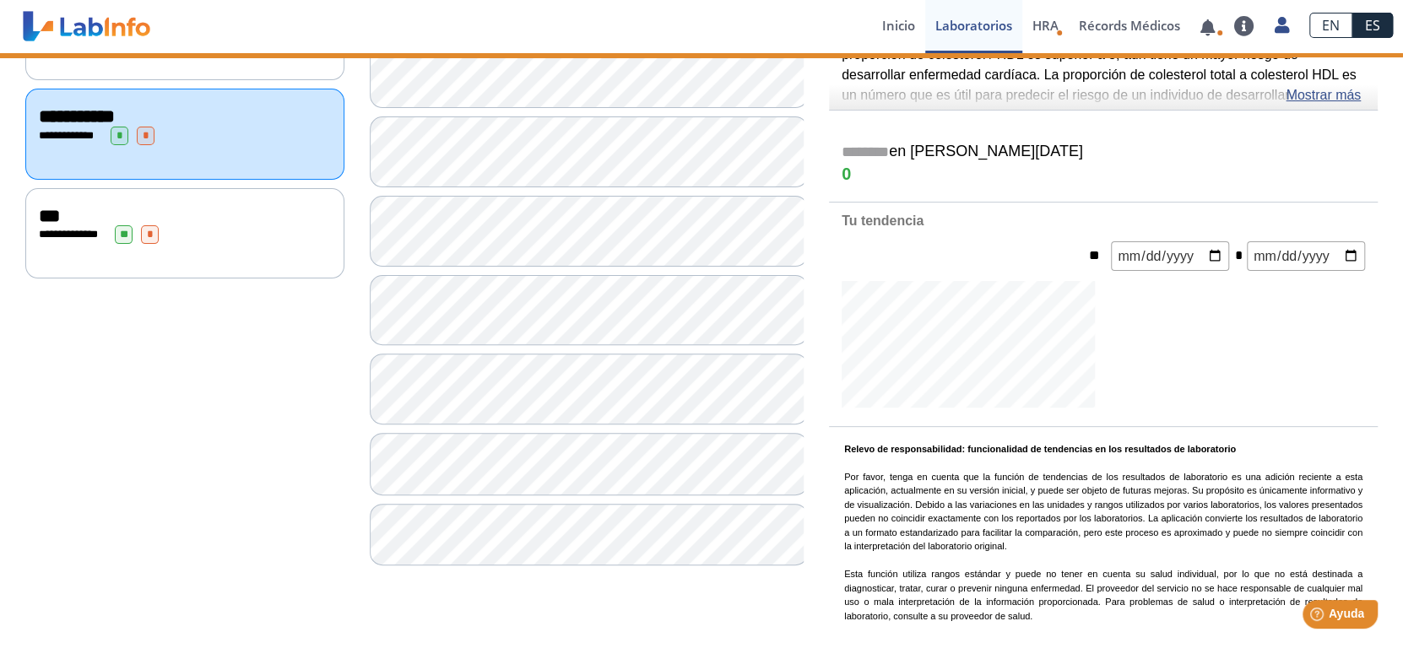
scroll to position [337, 0]
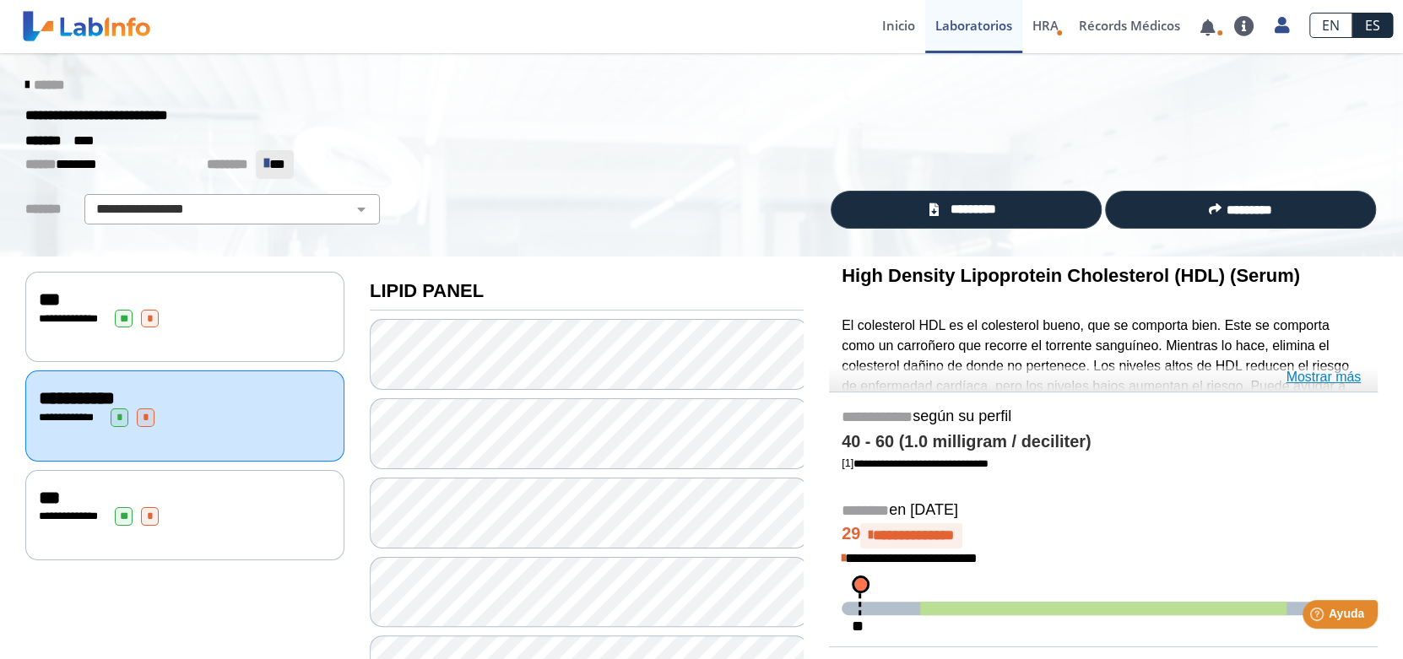
click at [1353, 378] on link "Mostrar más" at bounding box center [1322, 377] width 75 height 20
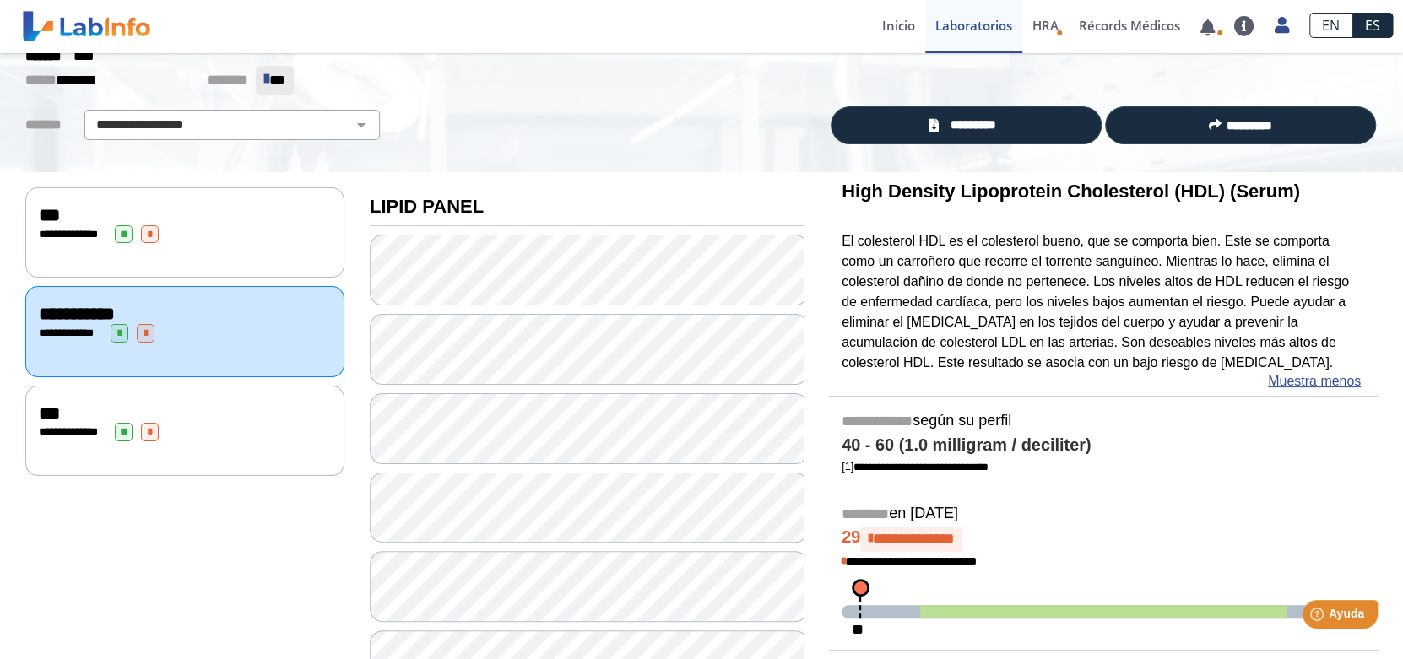
scroll to position [168, 0]
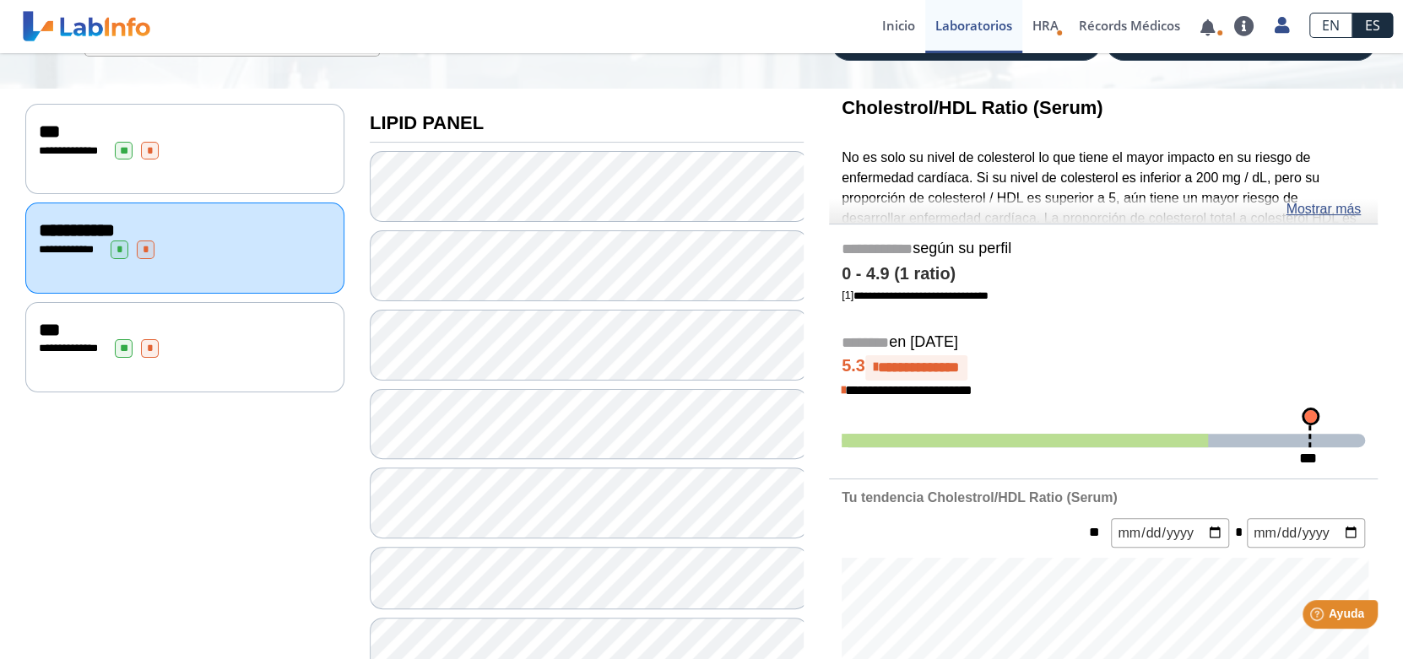
scroll to position [253, 0]
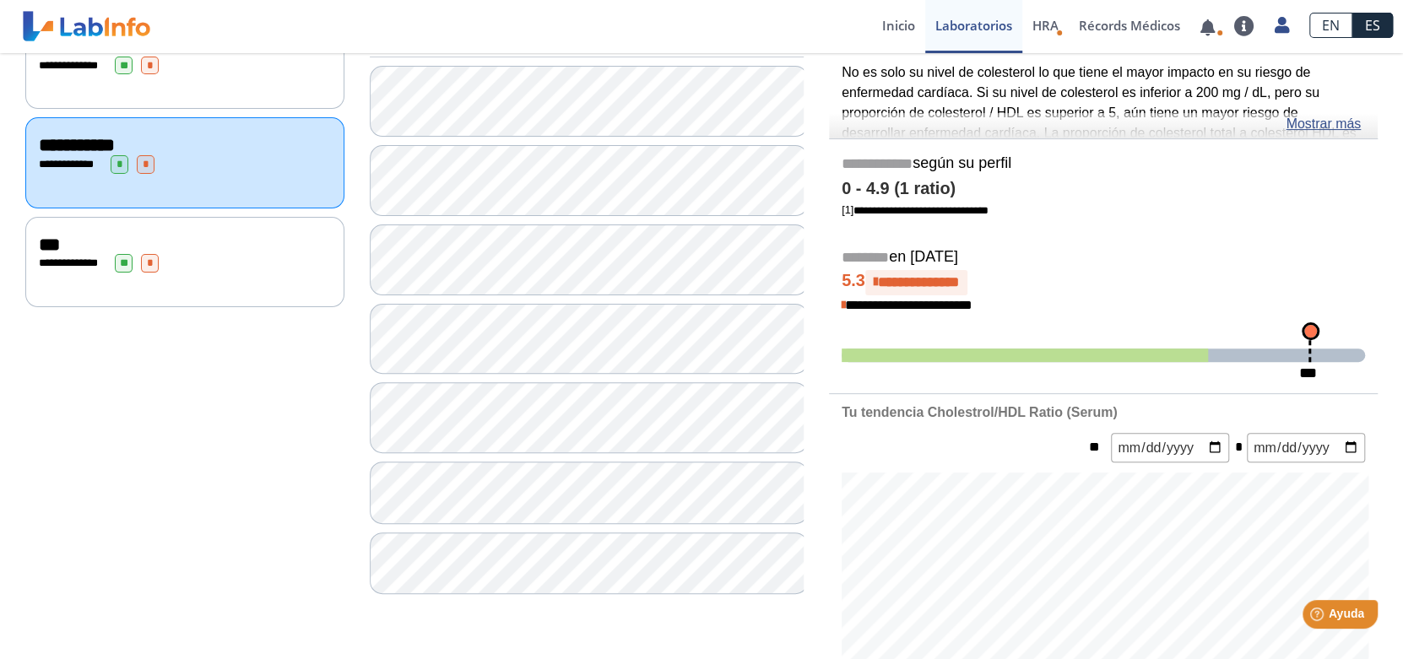
drag, startPoint x: 951, startPoint y: 256, endPoint x: 1000, endPoint y: 256, distance: 48.9
click at [1000, 256] on h5 "******** en Aug 21, 2025" at bounding box center [1102, 257] width 523 height 19
click at [1015, 251] on h5 "******** en Aug 21, 2025" at bounding box center [1102, 257] width 523 height 19
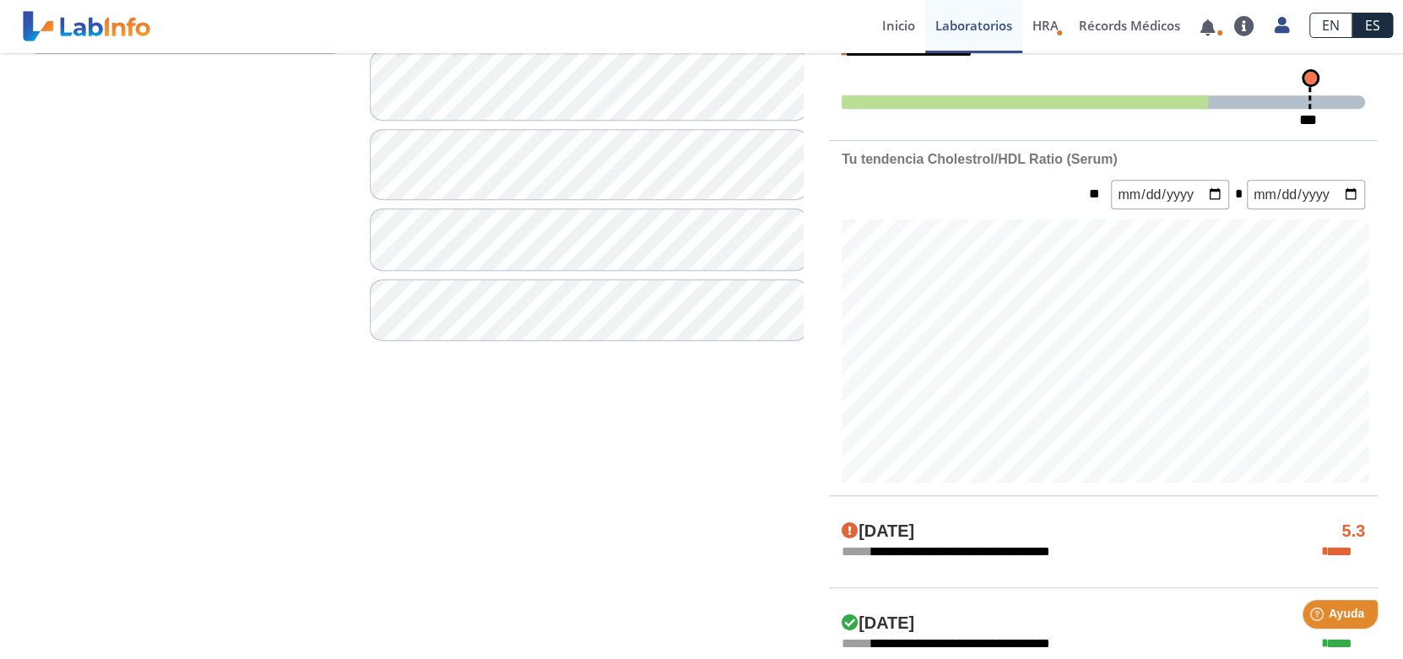
scroll to position [590, 0]
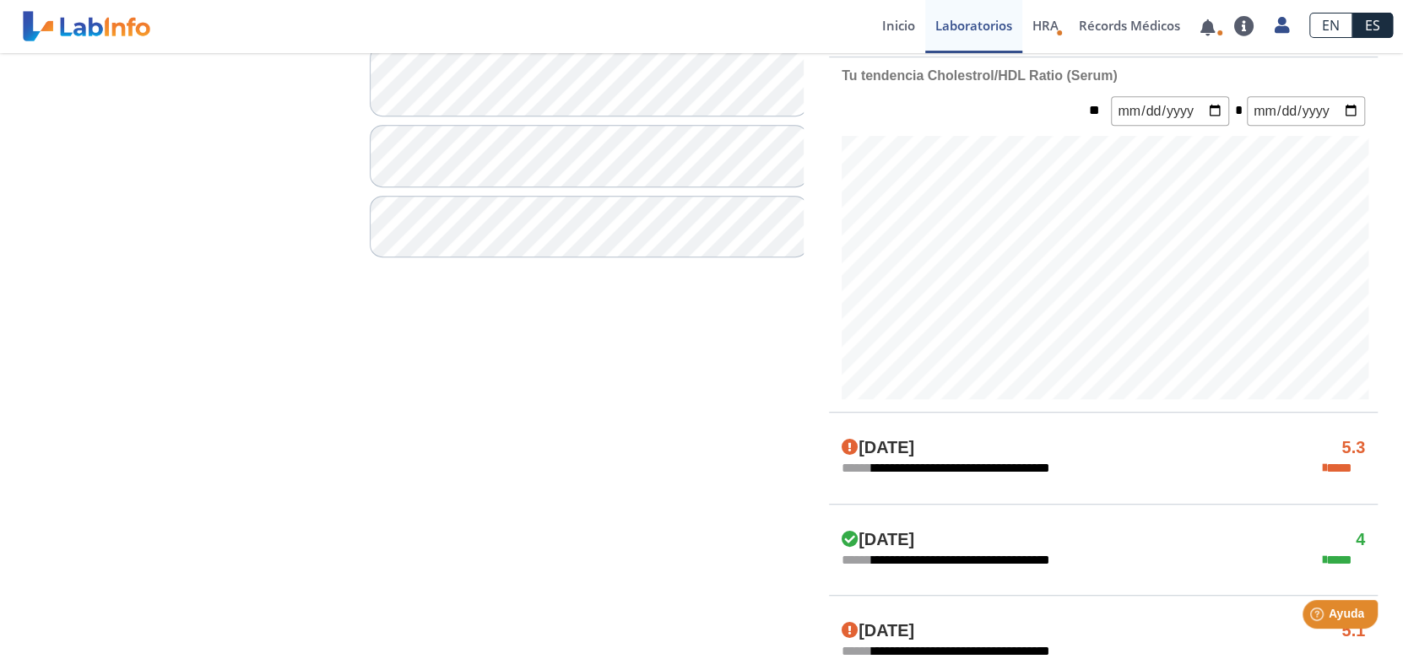
drag, startPoint x: 854, startPoint y: 531, endPoint x: 960, endPoint y: 543, distance: 107.1
click at [960, 543] on div "Apr 15, 2025 4" at bounding box center [1103, 540] width 549 height 20
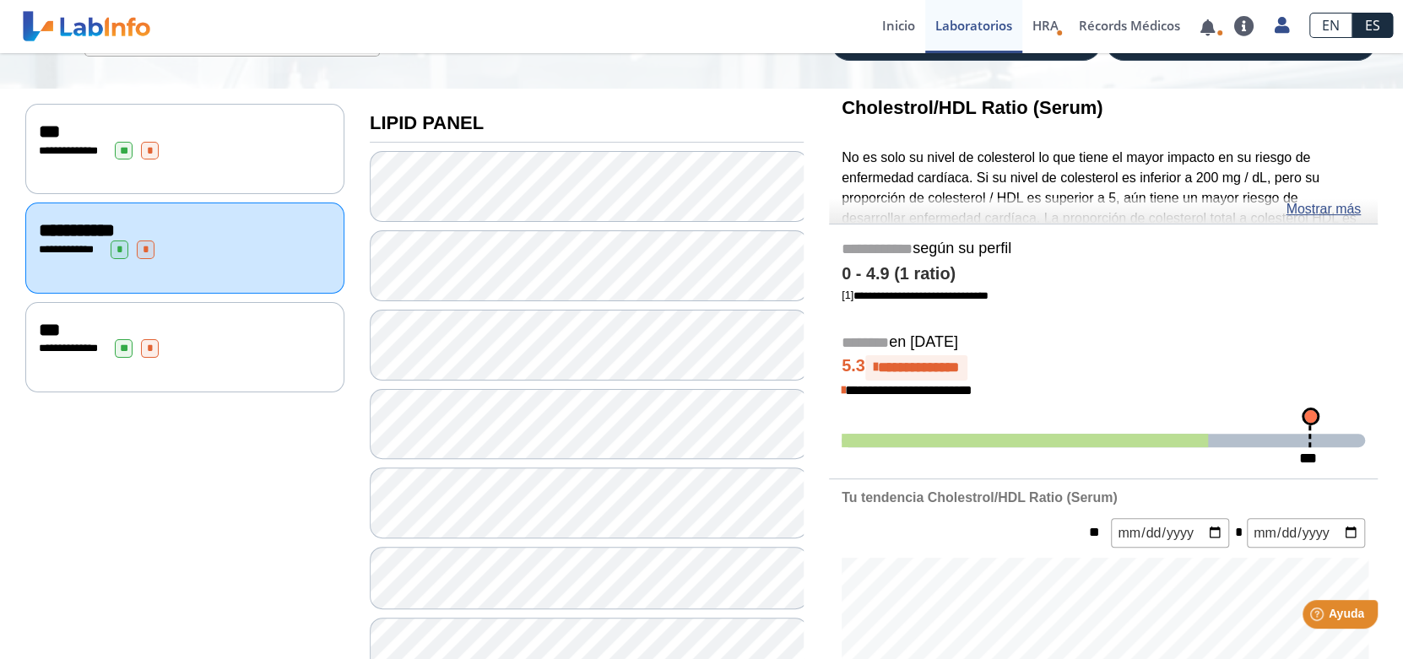
scroll to position [0, 0]
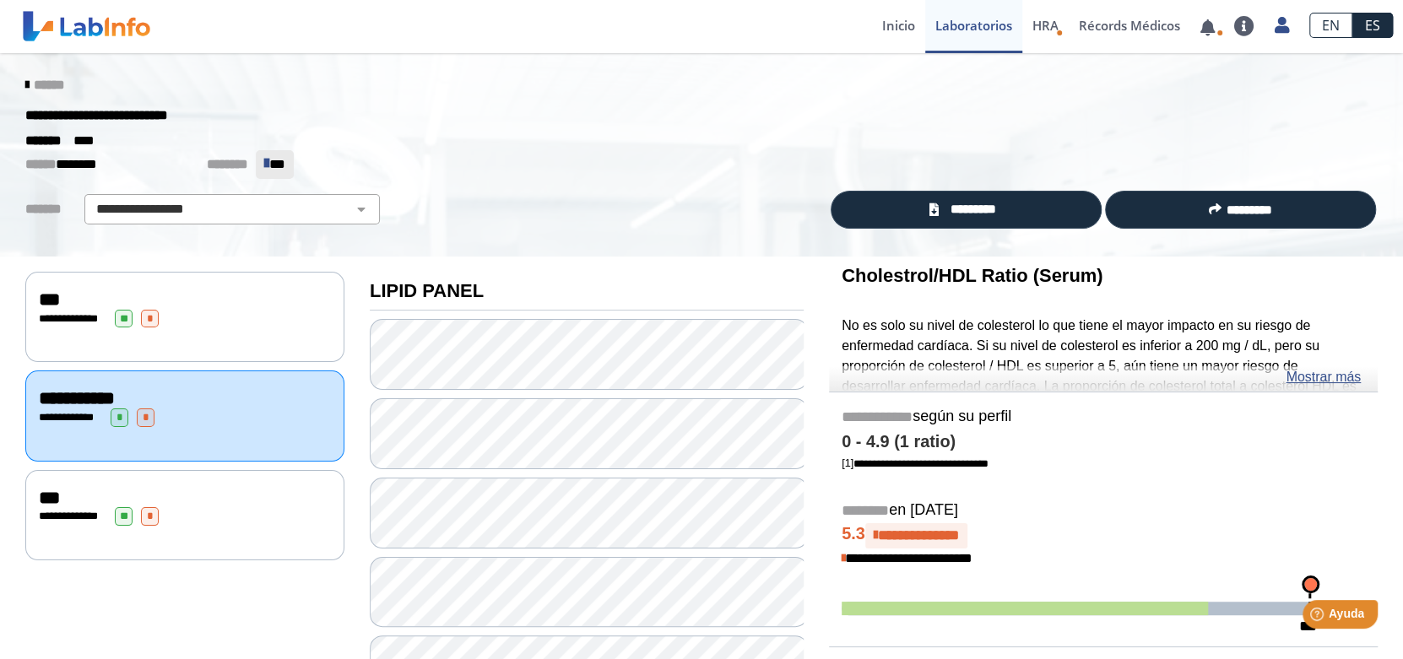
click at [25, 84] on icon at bounding box center [26, 85] width 3 height 14
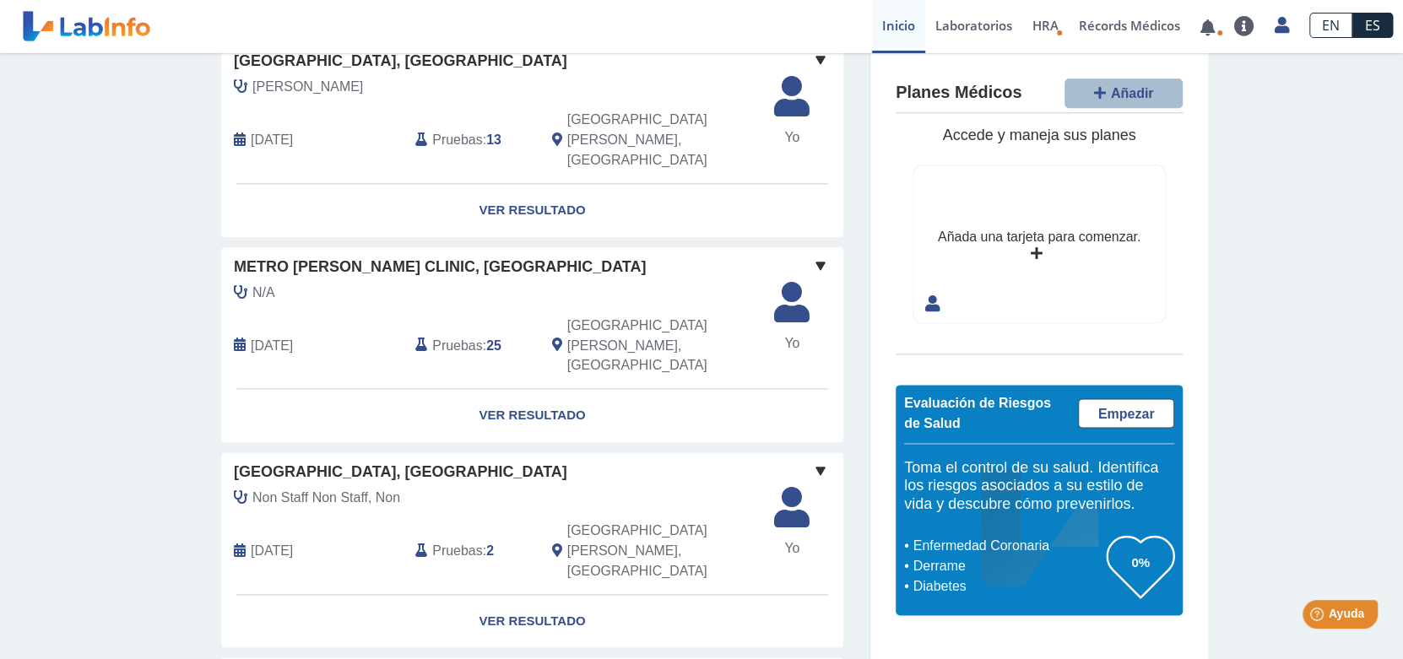
scroll to position [1394, 0]
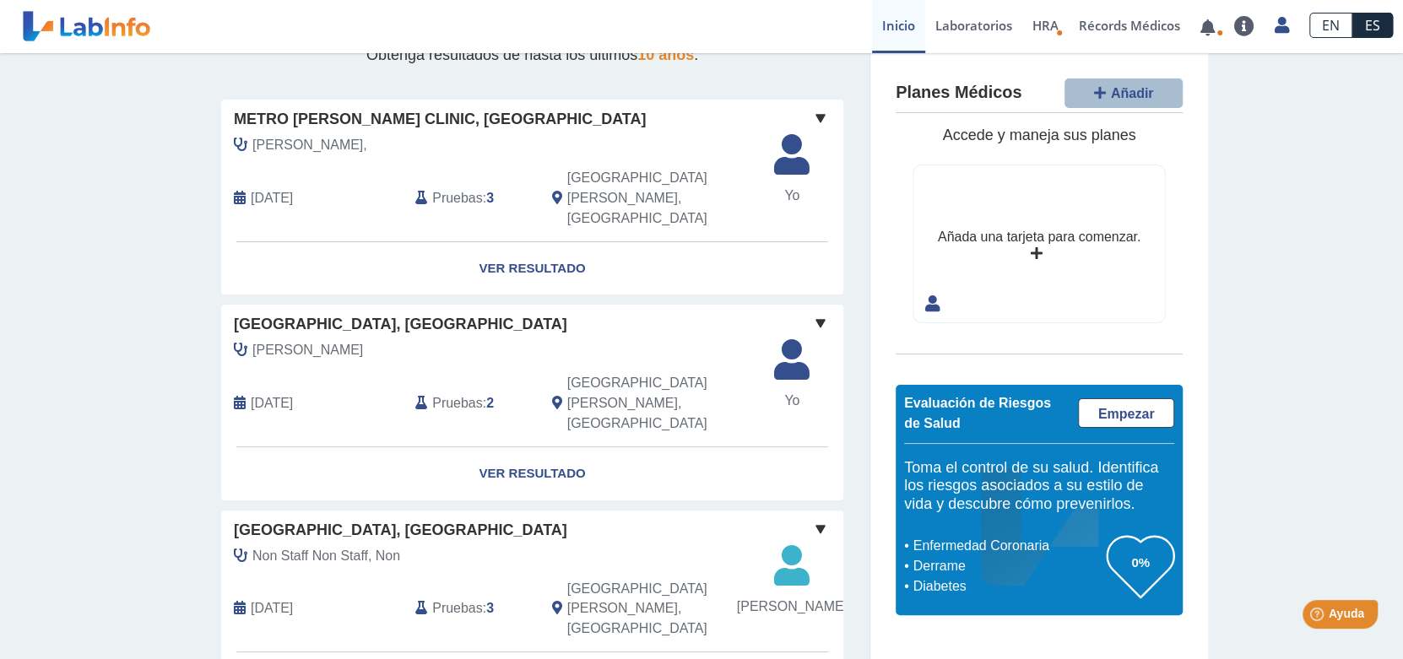
scroll to position [0, 0]
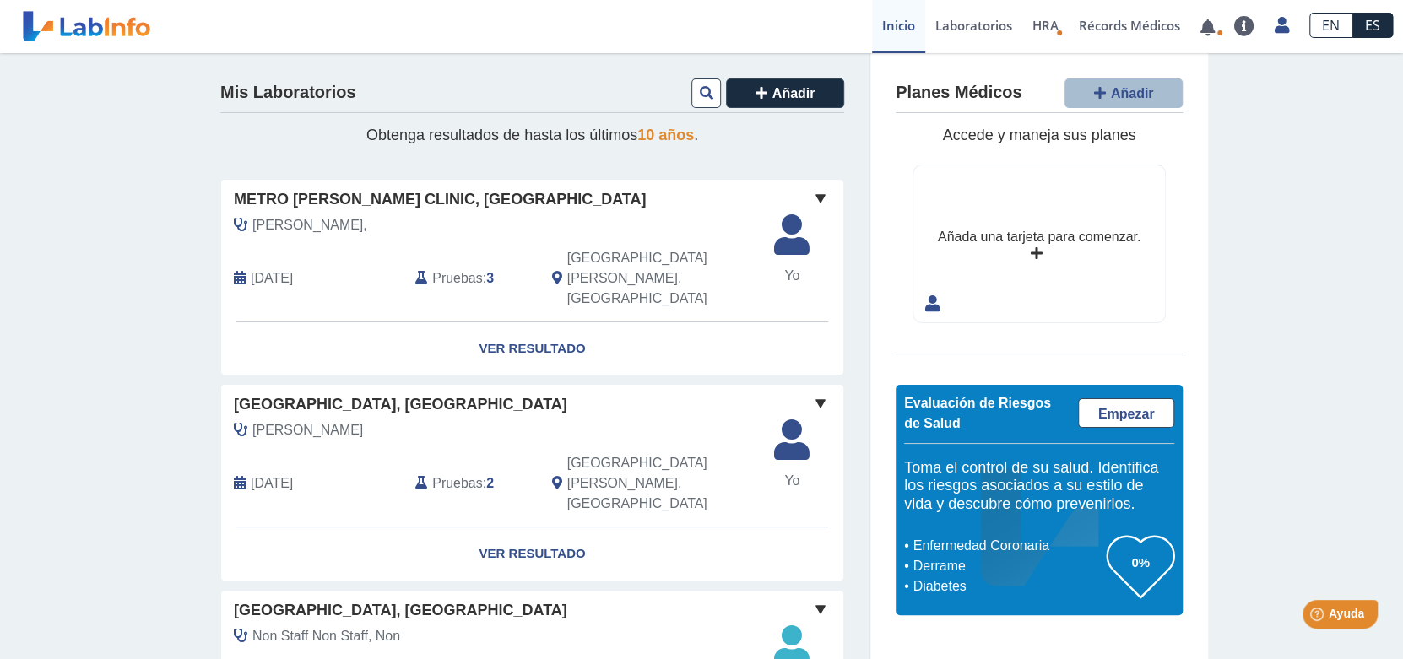
click at [614, 224] on div "Santos," at bounding box center [493, 225] width 545 height 20
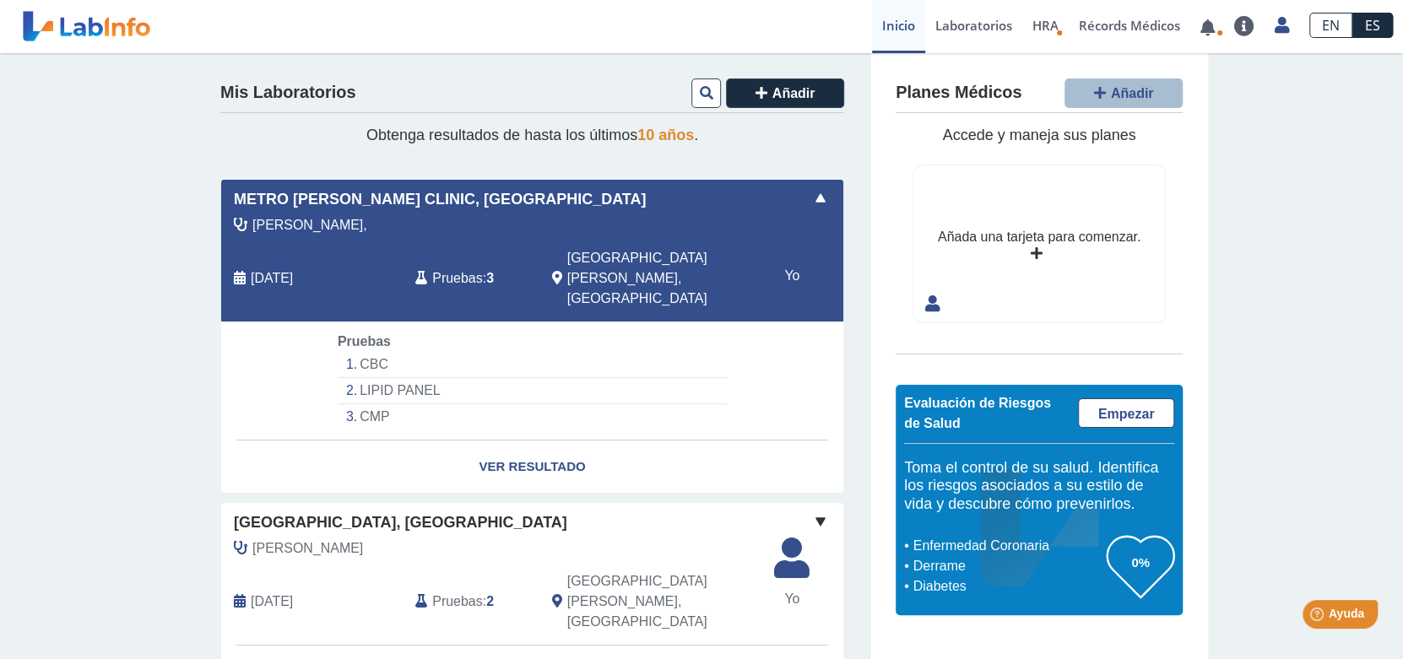
click at [370, 352] on li "CBC" at bounding box center [532, 365] width 389 height 26
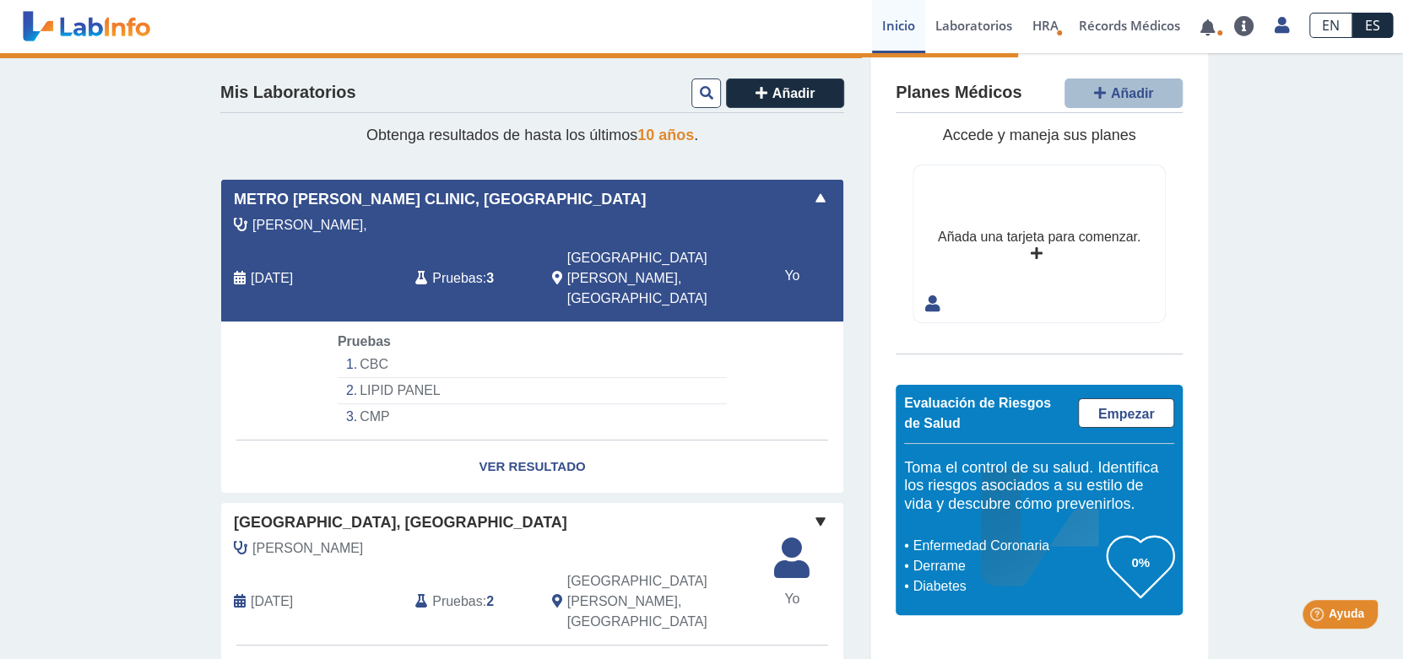
select select "***"
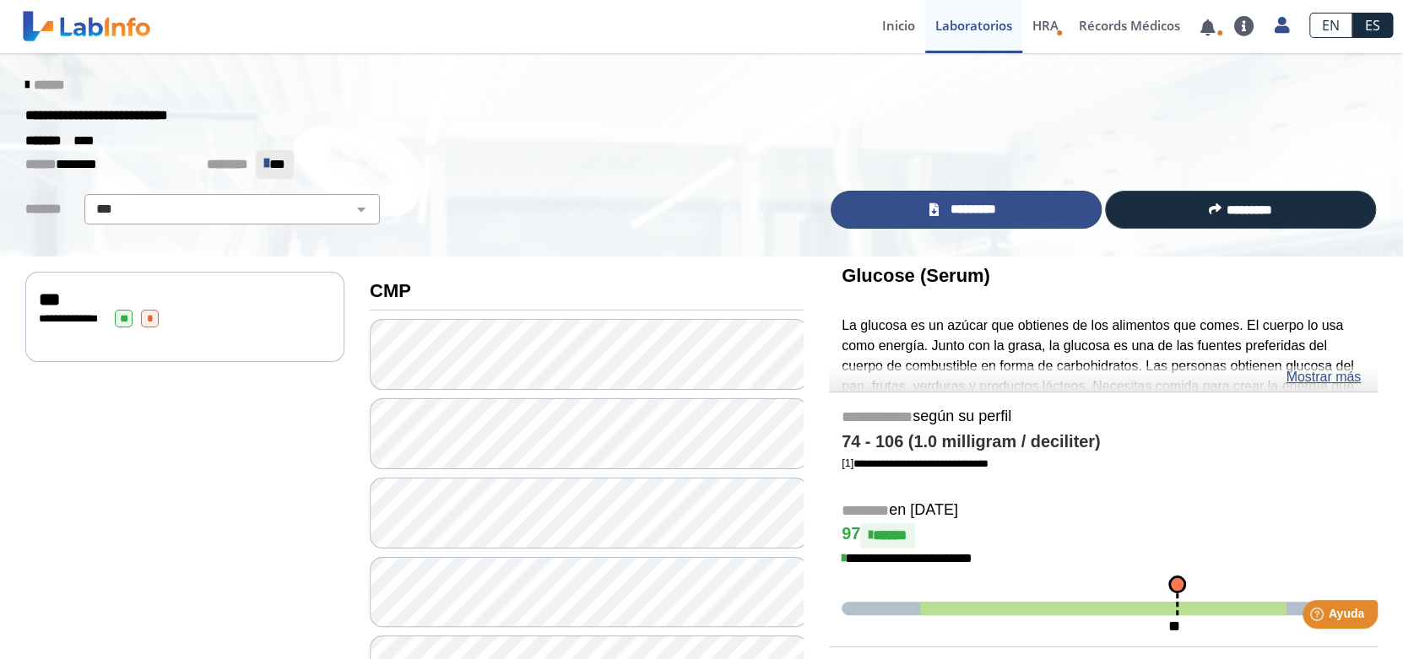
click at [965, 210] on span "*********" at bounding box center [973, 209] width 60 height 19
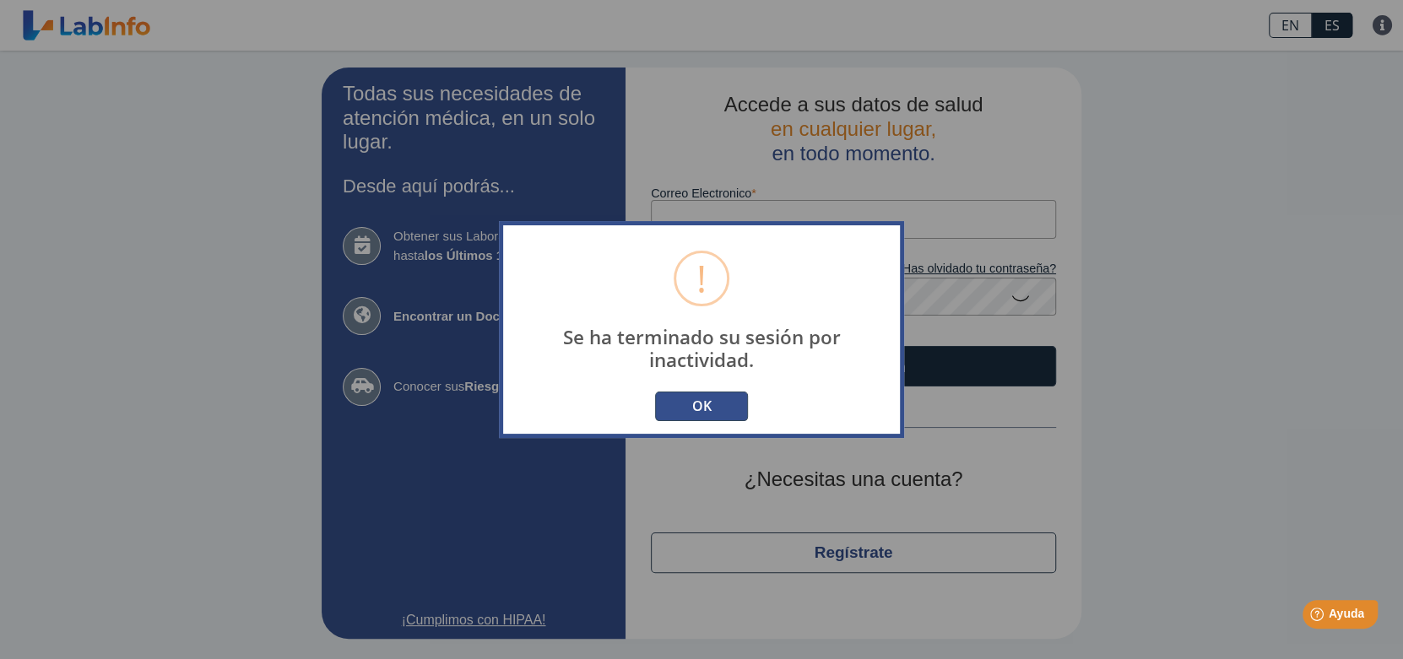
click at [688, 412] on button "OK" at bounding box center [701, 407] width 93 height 30
